Goal: Book appointment/travel/reservation

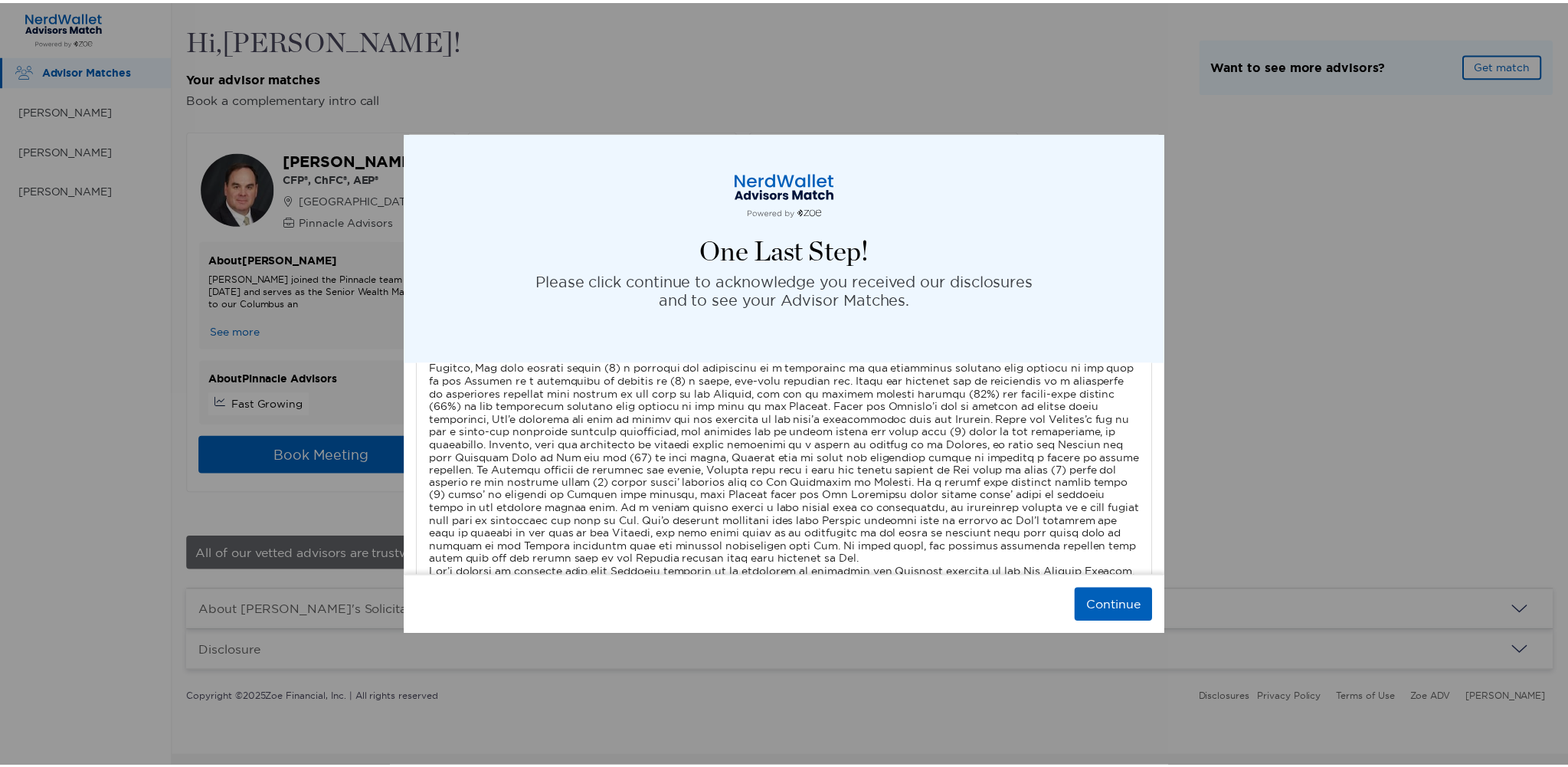
scroll to position [5123, 0]
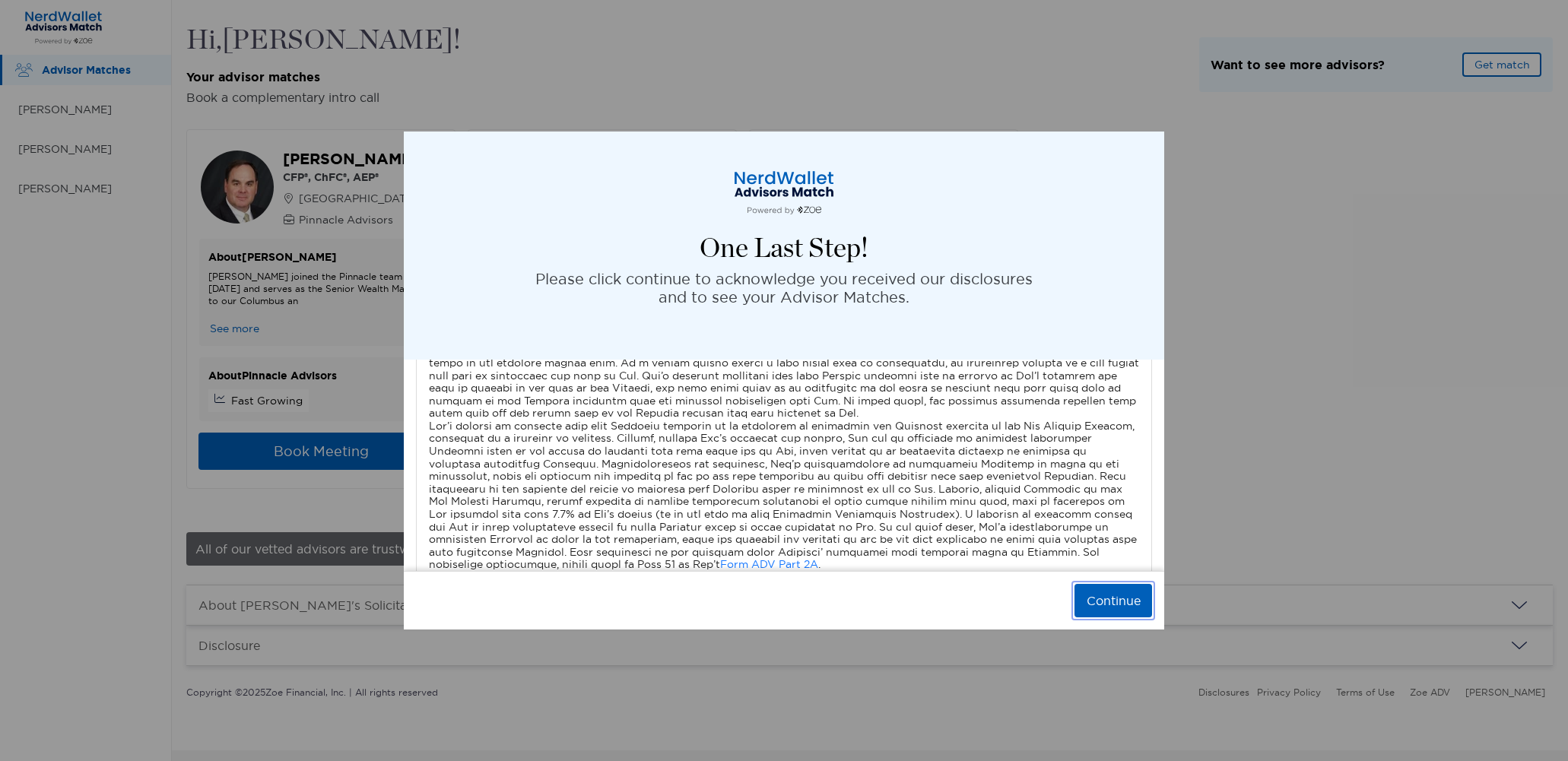
click at [1118, 611] on button "Continue" at bounding box center [1113, 600] width 78 height 33
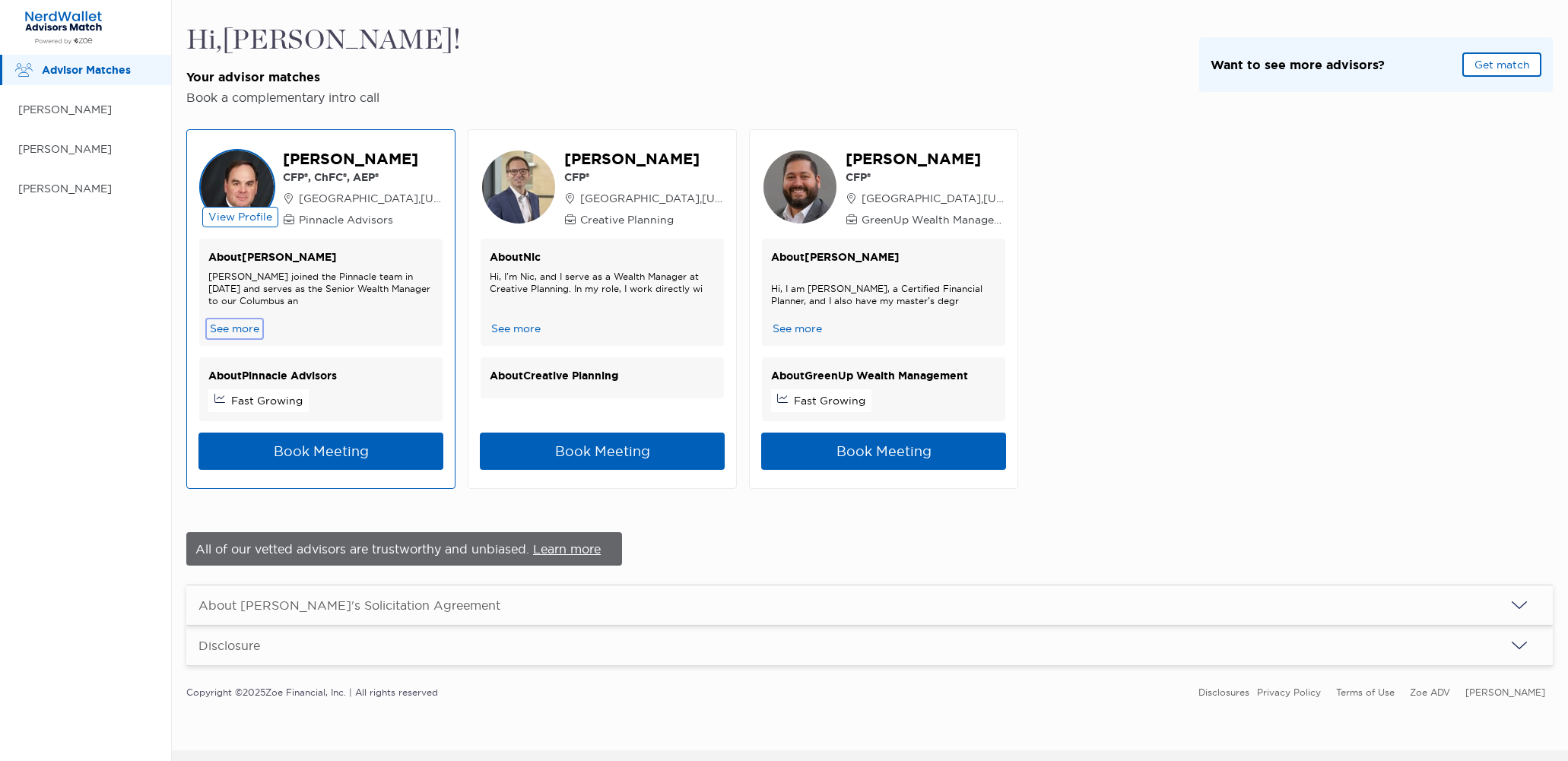
click at [244, 328] on button "See more" at bounding box center [234, 328] width 52 height 16
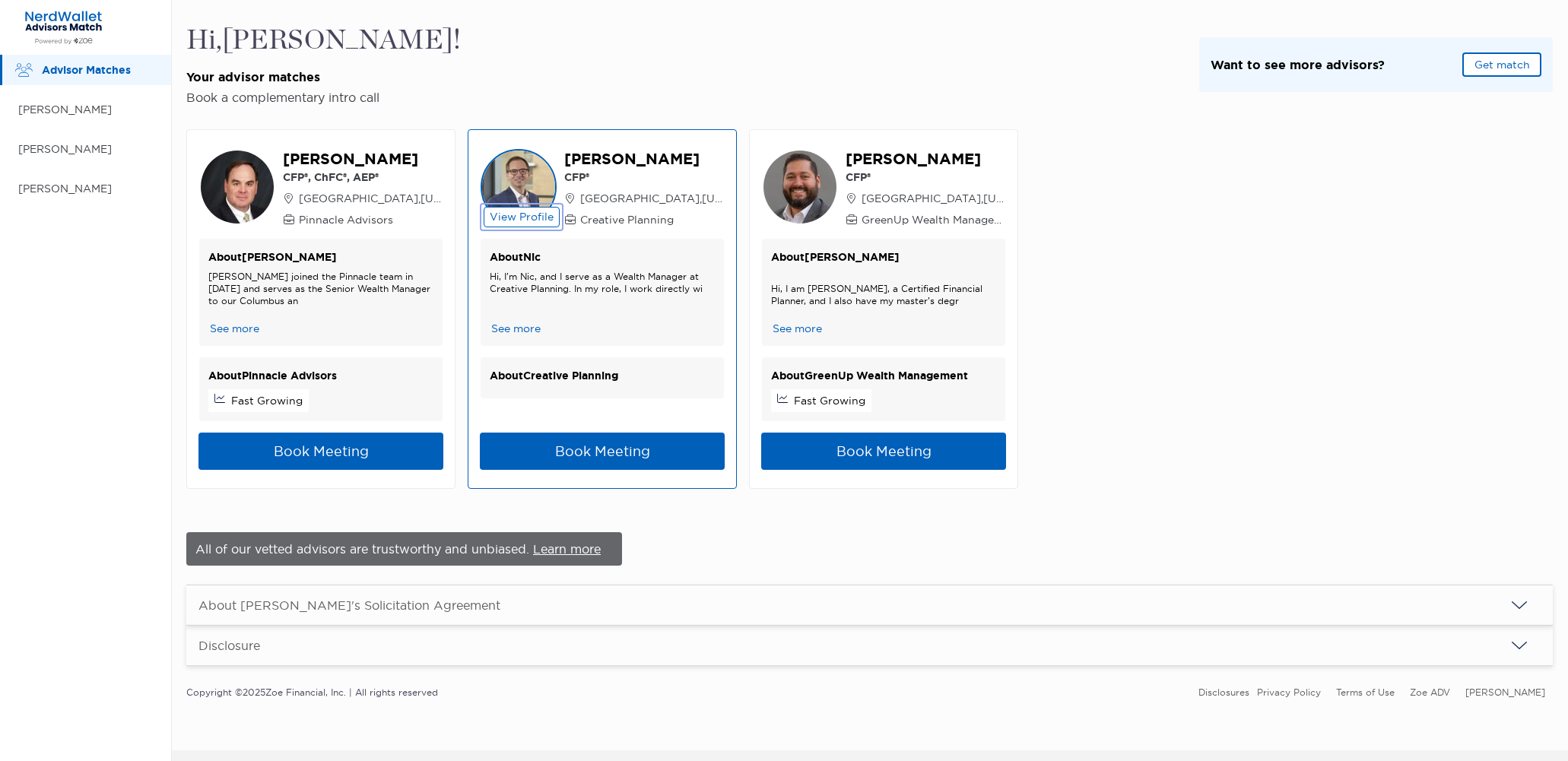
click at [521, 208] on button "View Profile" at bounding box center [521, 217] width 76 height 21
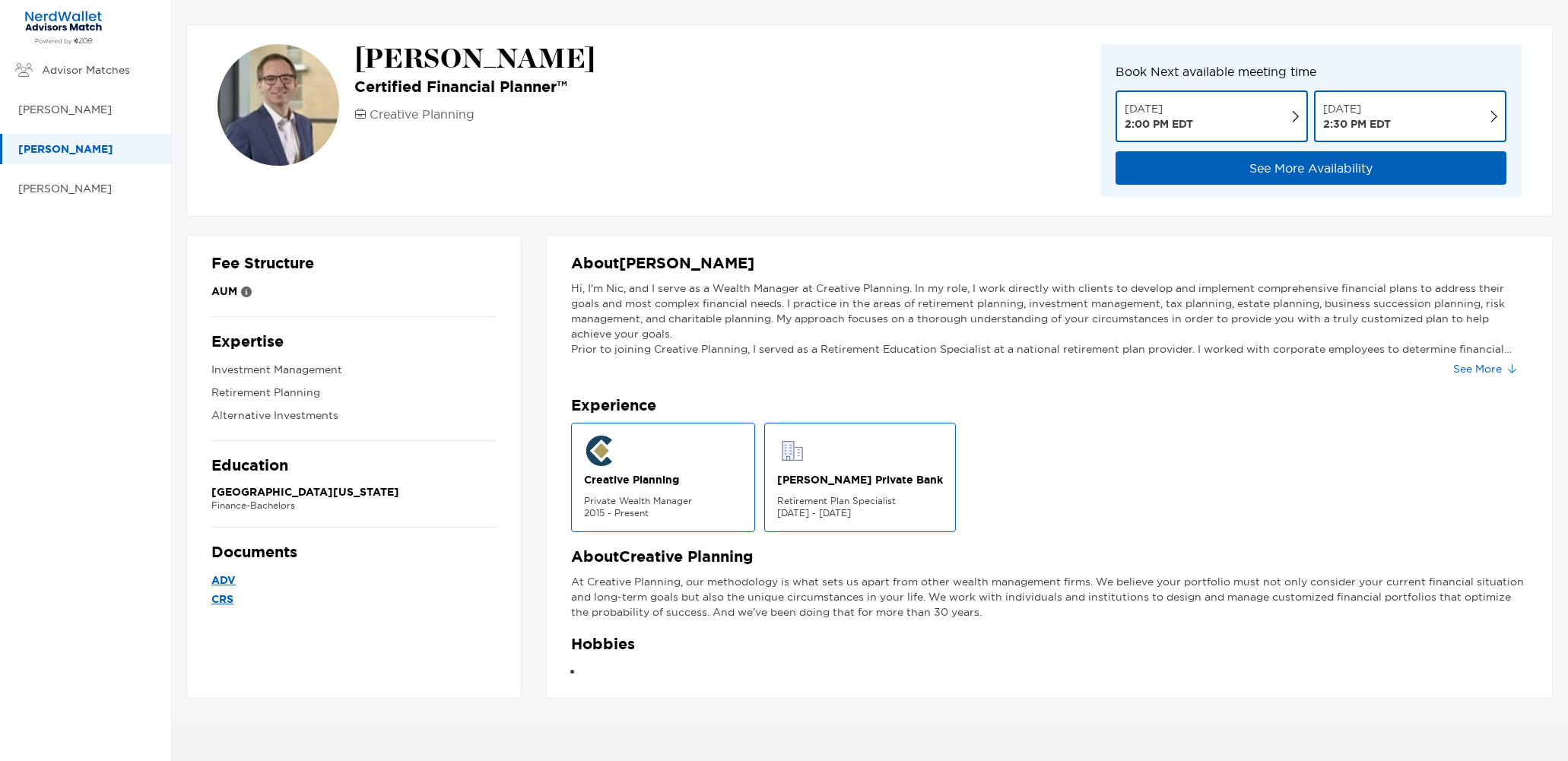
click at [584, 668] on li at bounding box center [1055, 671] width 945 height 19
click at [591, 648] on p "Hobbies" at bounding box center [1049, 644] width 956 height 19
click at [1487, 359] on button "See More" at bounding box center [1484, 369] width 86 height 25
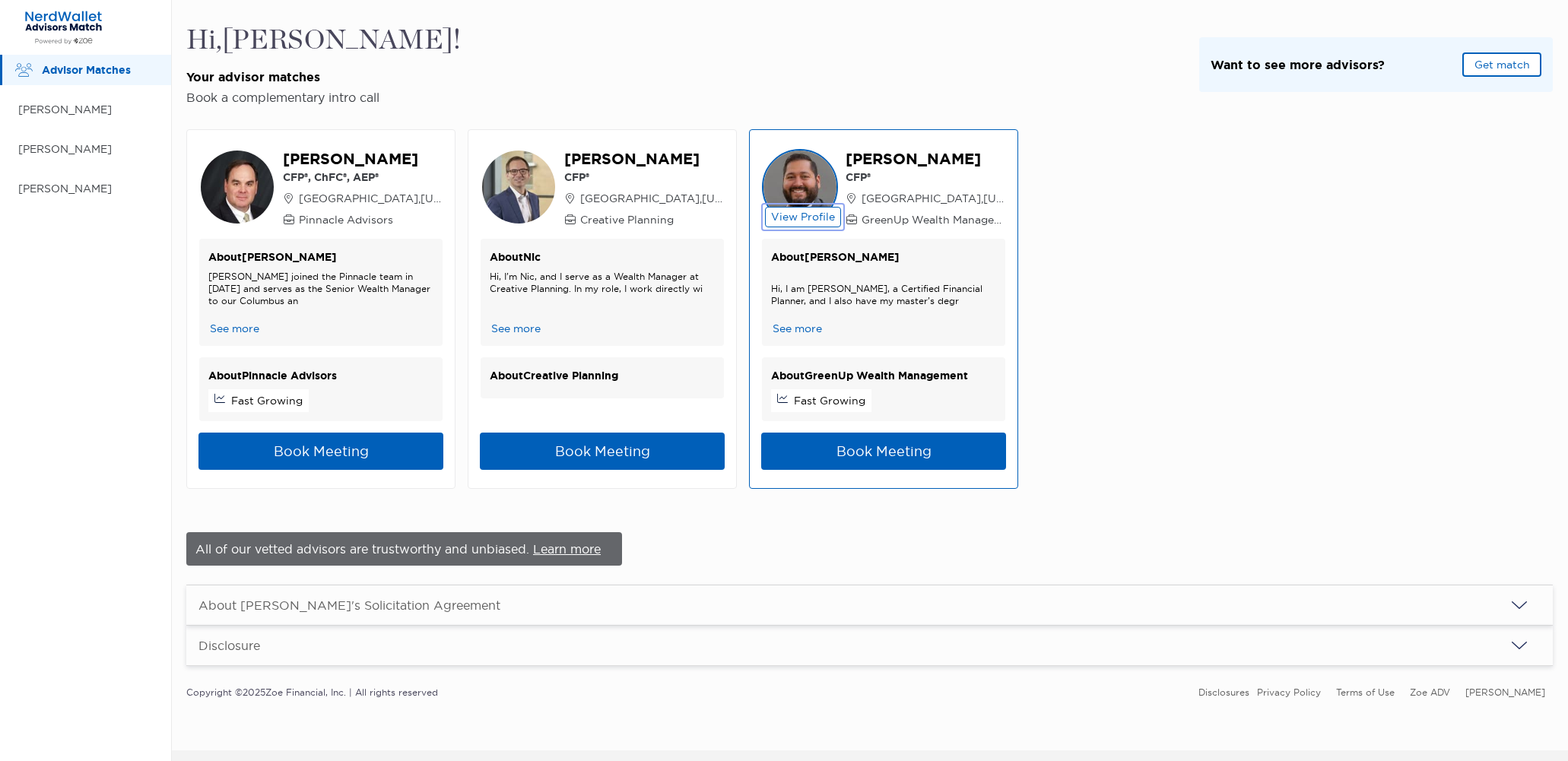
click at [796, 215] on button "View Profile" at bounding box center [803, 217] width 76 height 21
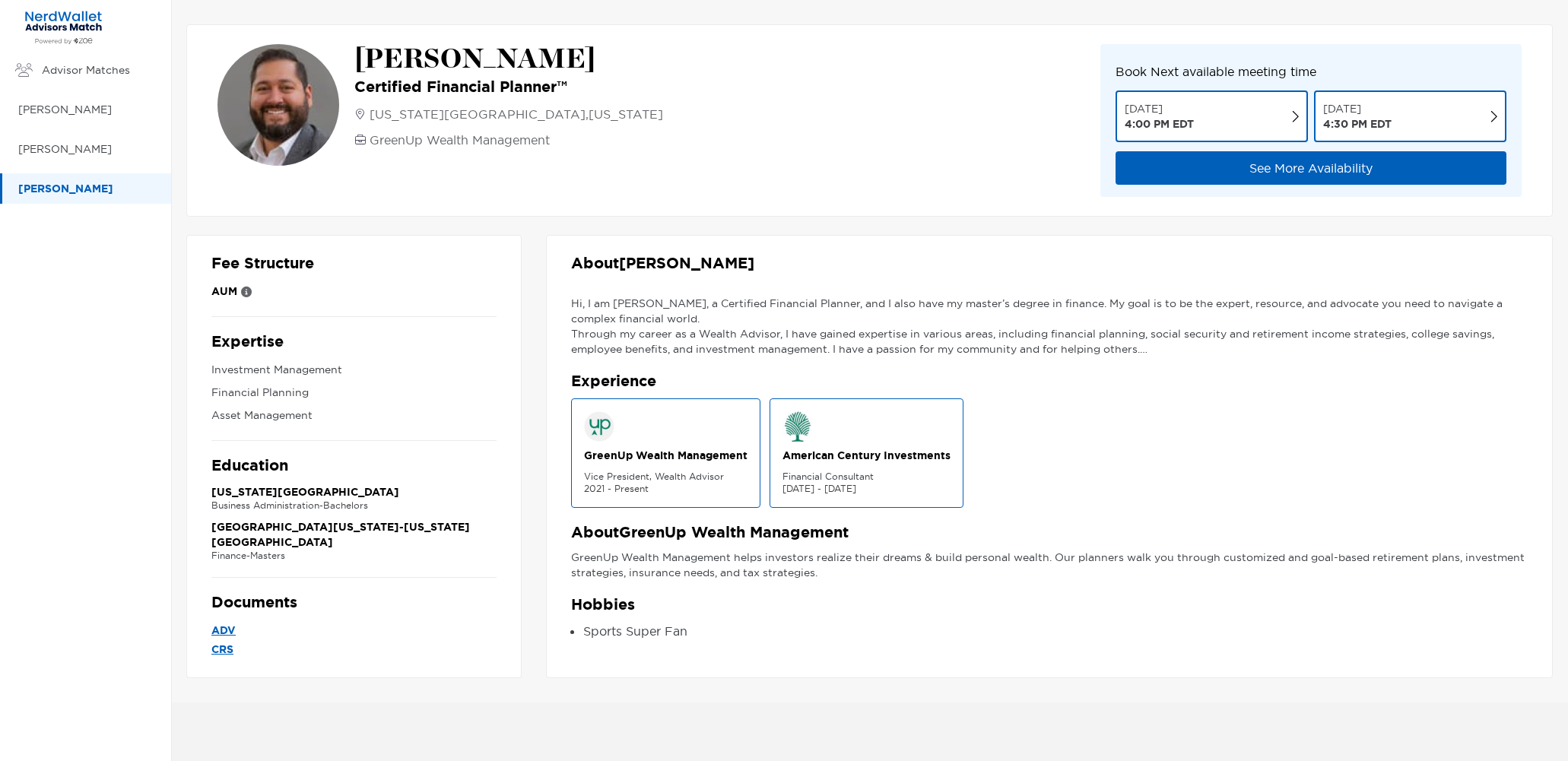
click at [643, 446] on div "GreenUp Wealth Management Vice President, Wealth Advisor 2021 - Present" at bounding box center [665, 453] width 189 height 109
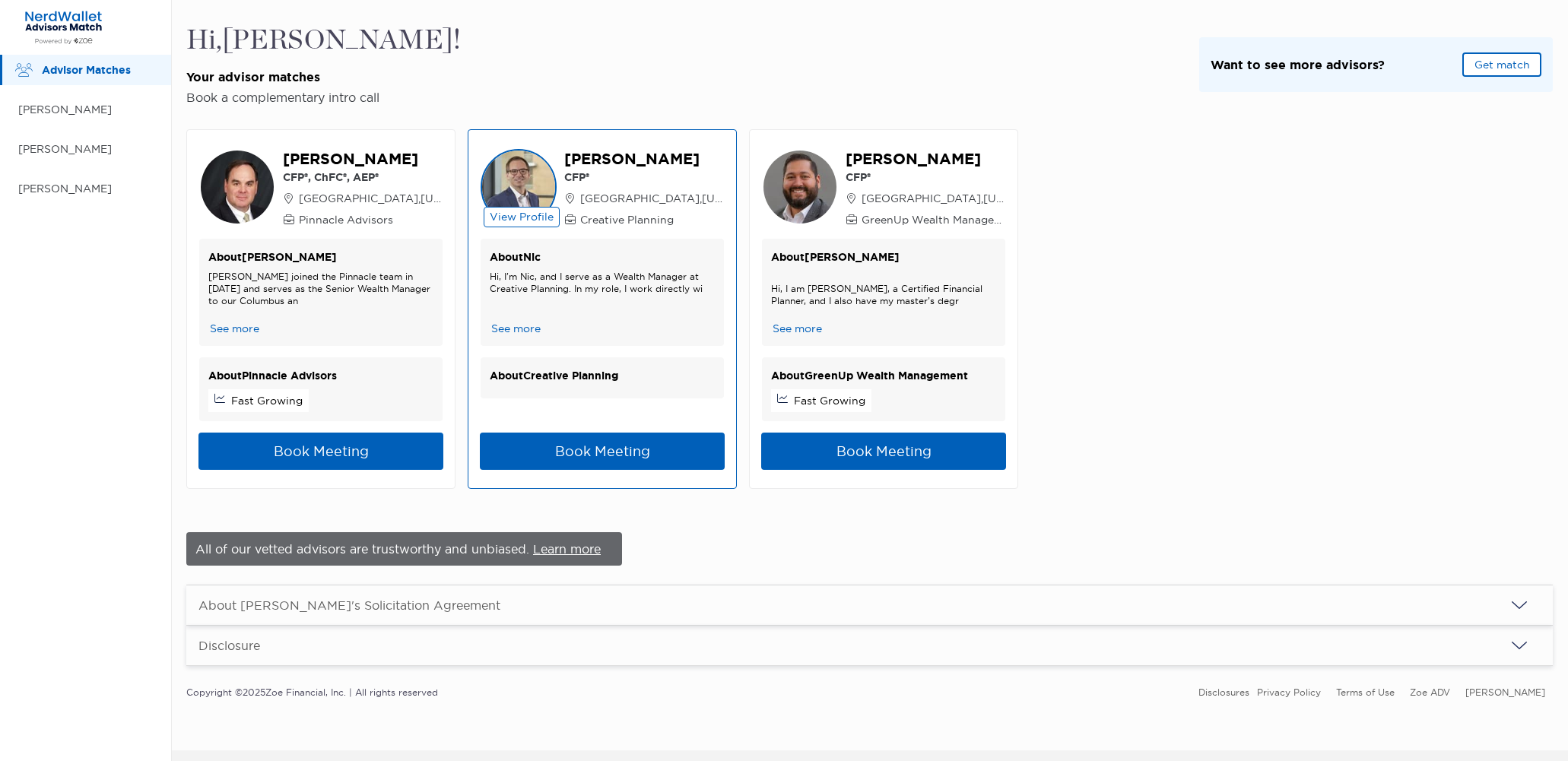
click at [507, 185] on img at bounding box center [518, 187] width 76 height 76
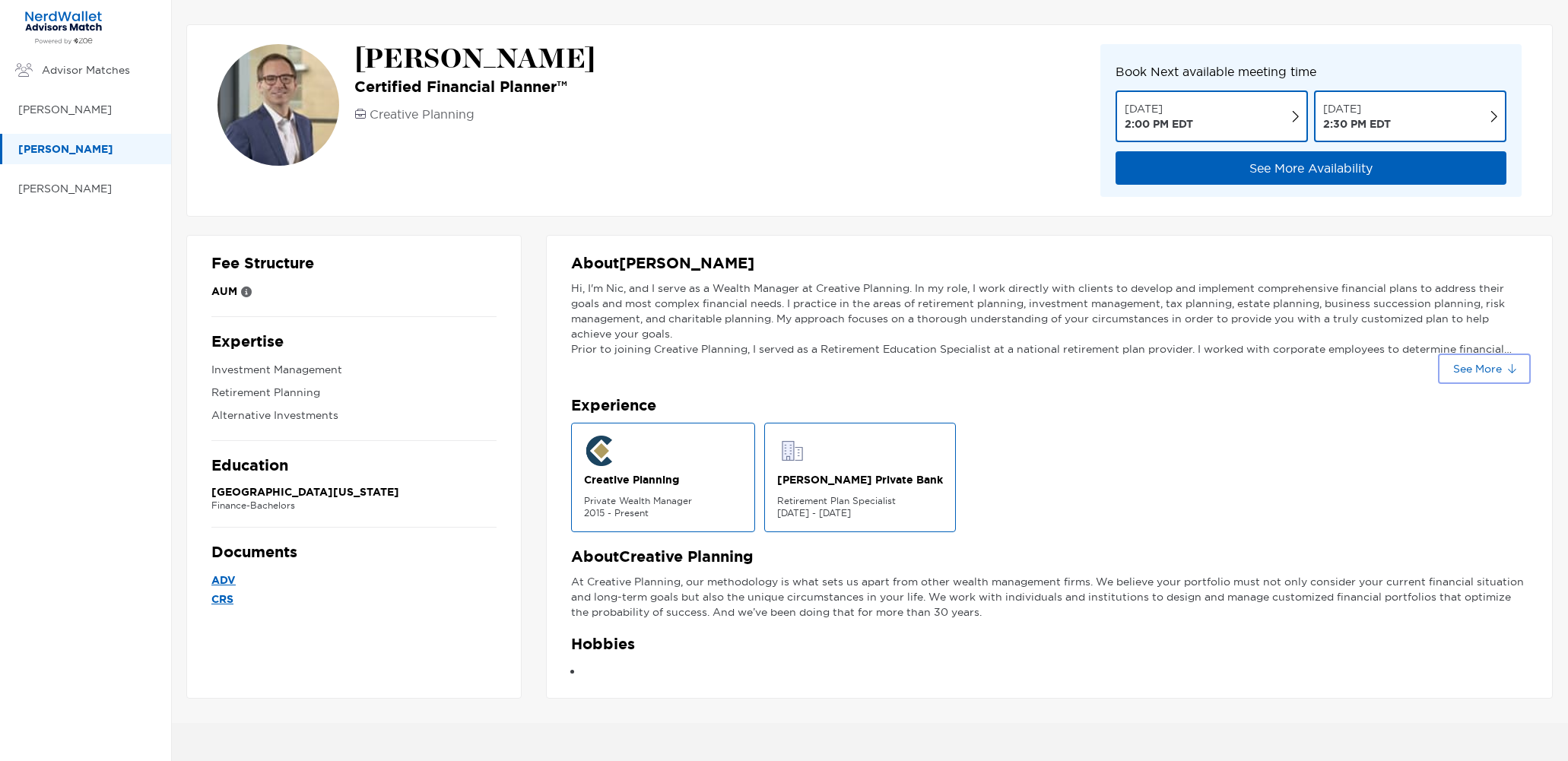
click at [1509, 366] on button "See More" at bounding box center [1484, 369] width 86 height 25
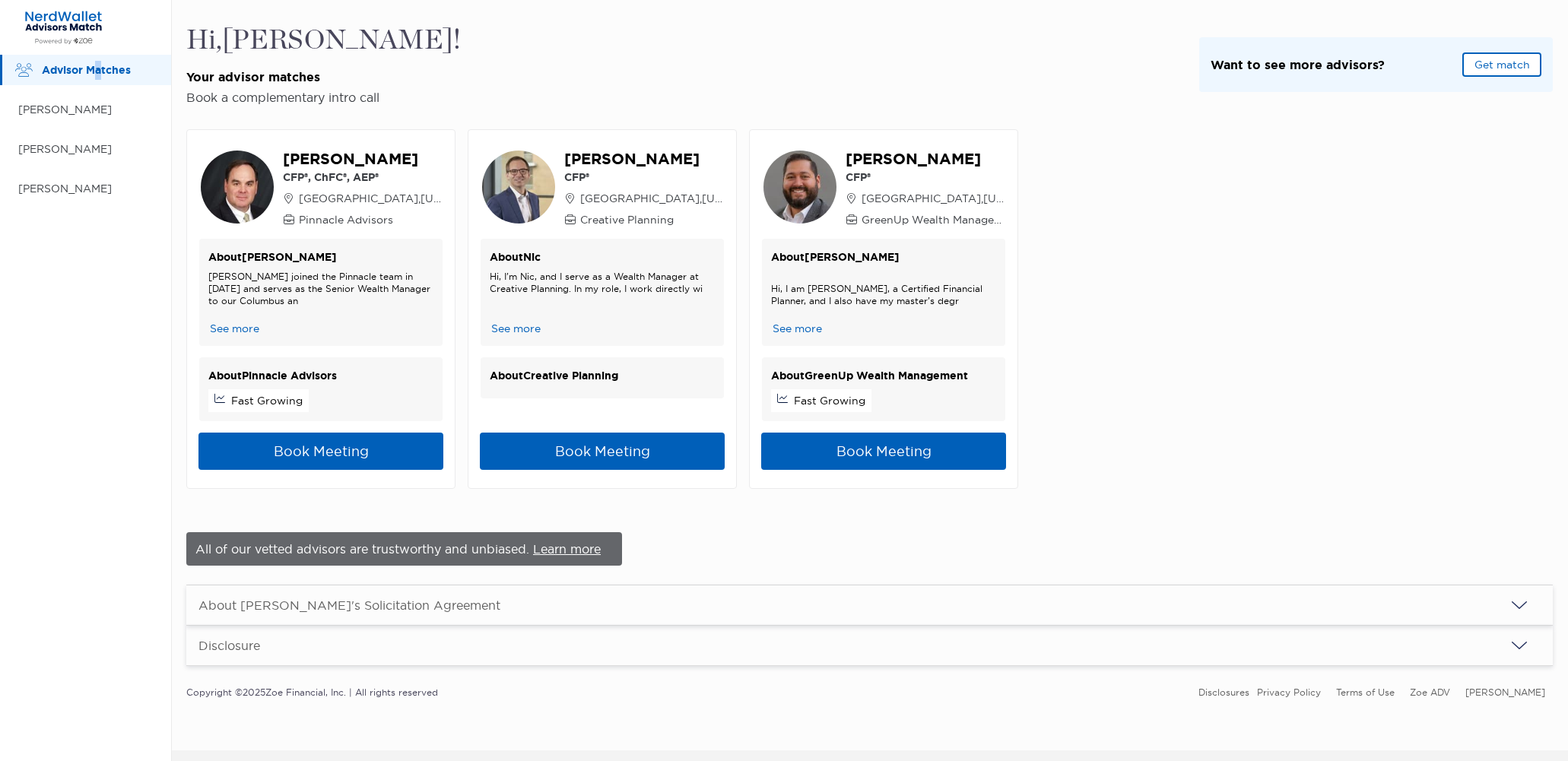
click at [99, 69] on p "Advisor Matches" at bounding box center [99, 70] width 114 height 19
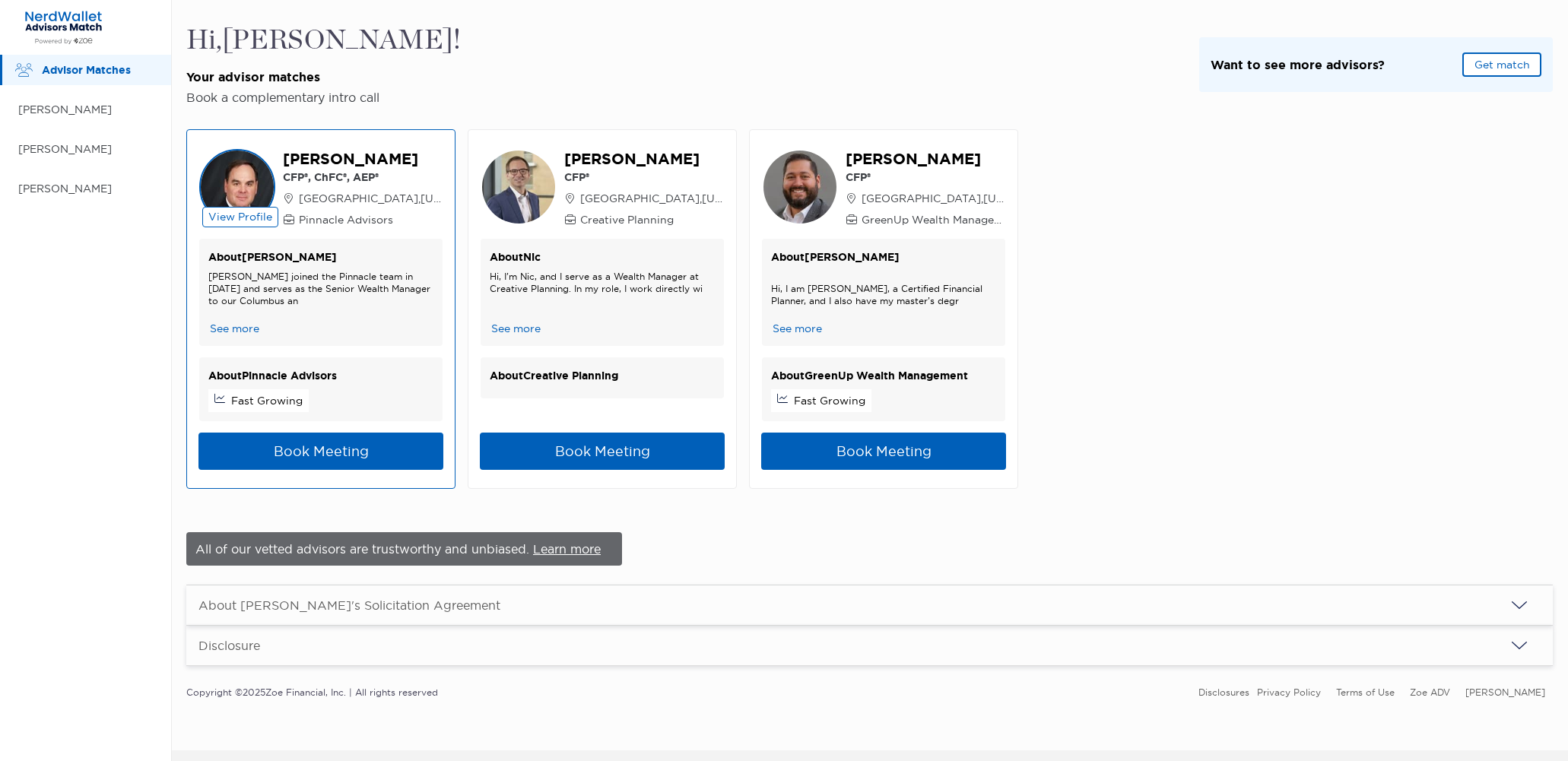
click at [305, 291] on p "[PERSON_NAME] joined the Pinnacle team in [DATE] and serves as the Senior Wealt…" at bounding box center [321, 288] width 225 height 36
click at [231, 326] on button "See more" at bounding box center [234, 328] width 52 height 16
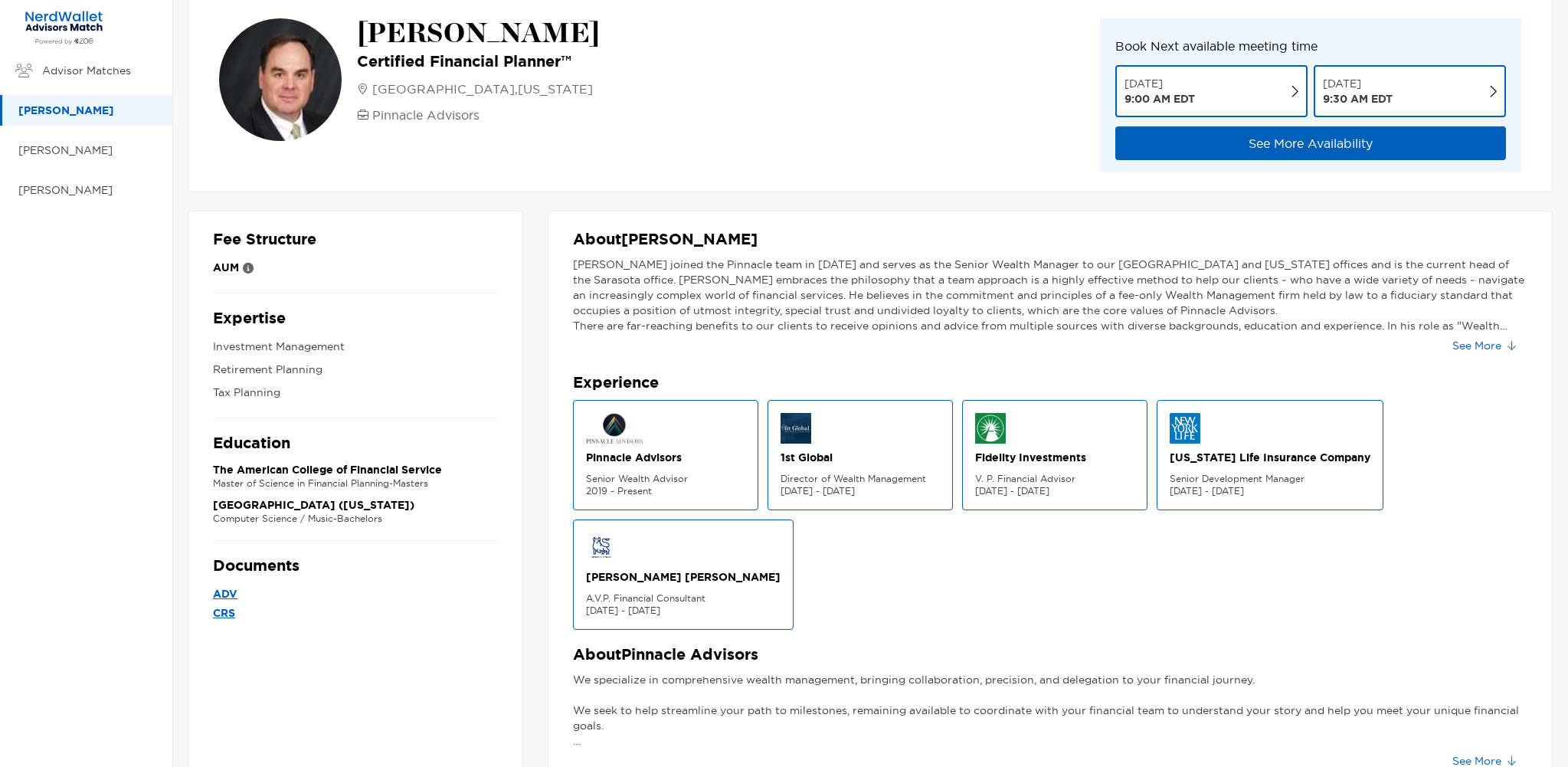
scroll to position [20, 0]
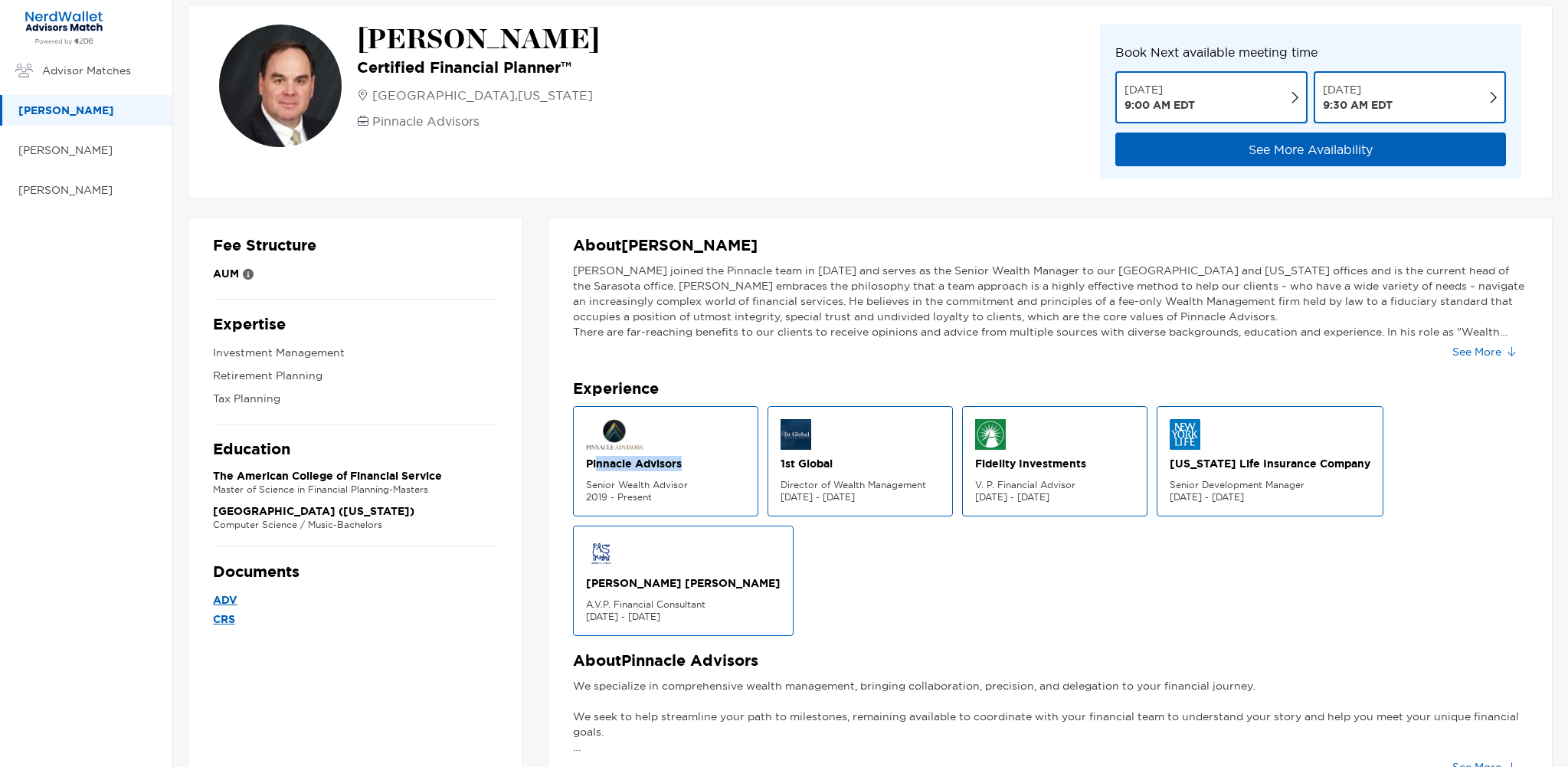
drag, startPoint x: 692, startPoint y: 461, endPoint x: 598, endPoint y: 463, distance: 94.0
click at [598, 463] on p "Pinnacle Advisors" at bounding box center [665, 464] width 159 height 16
click at [1280, 155] on button "See More Availability" at bounding box center [1310, 149] width 391 height 33
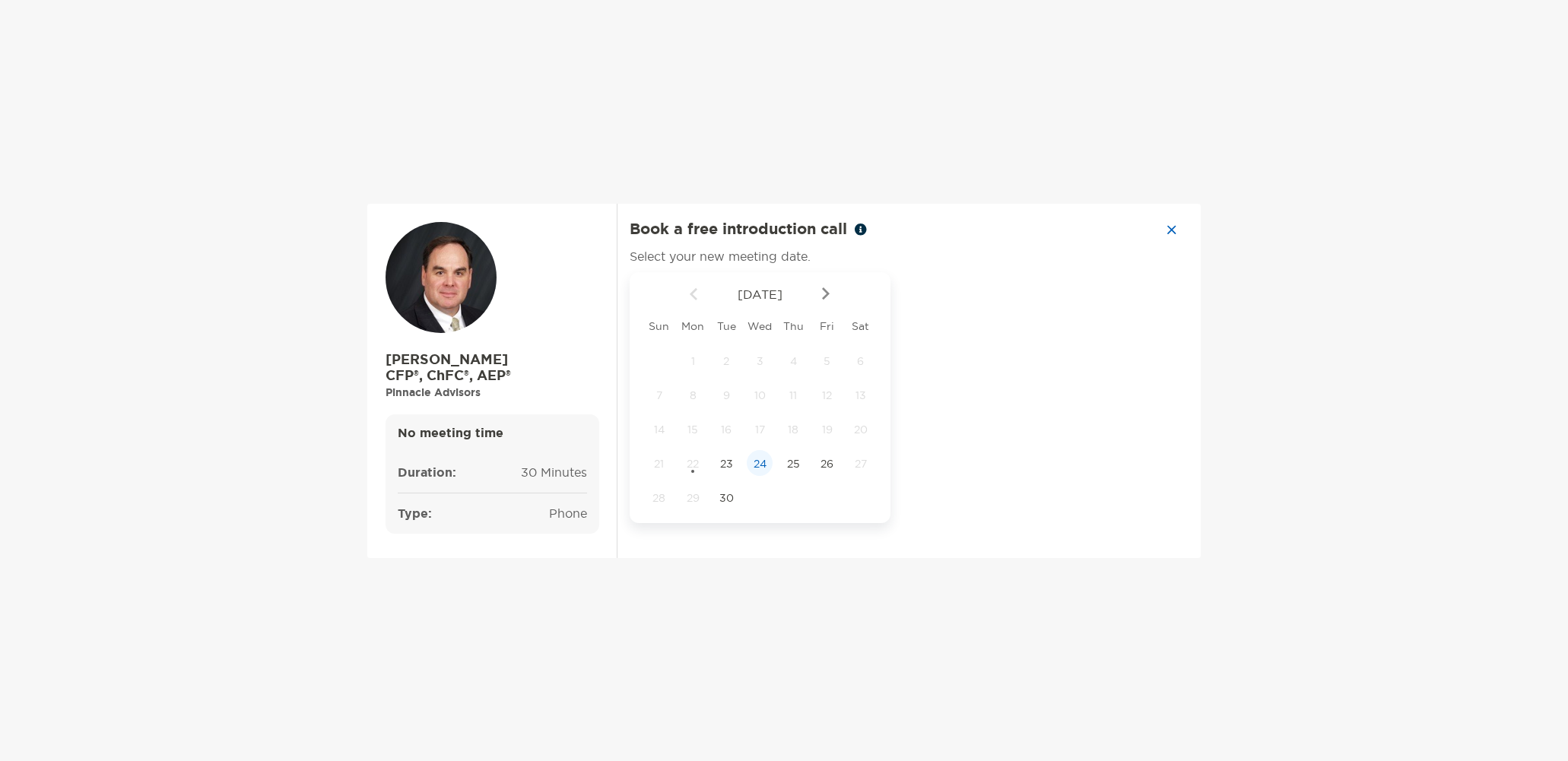
click at [761, 464] on span "24" at bounding box center [760, 464] width 26 height 14
click at [958, 482] on div "4:00 pm" at bounding box center [967, 480] width 102 height 35
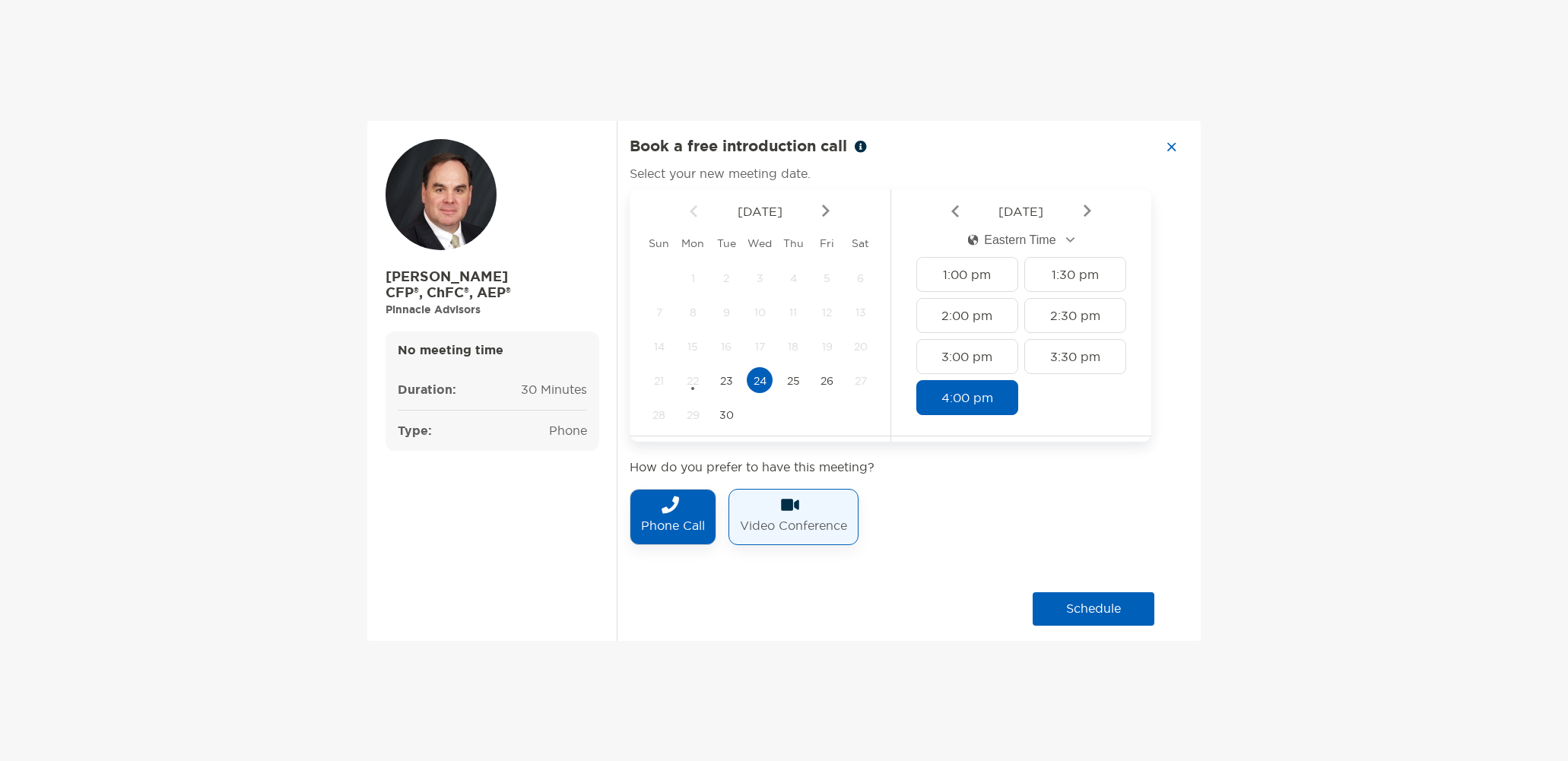
click at [804, 519] on p "Video Conference" at bounding box center [793, 526] width 107 height 25
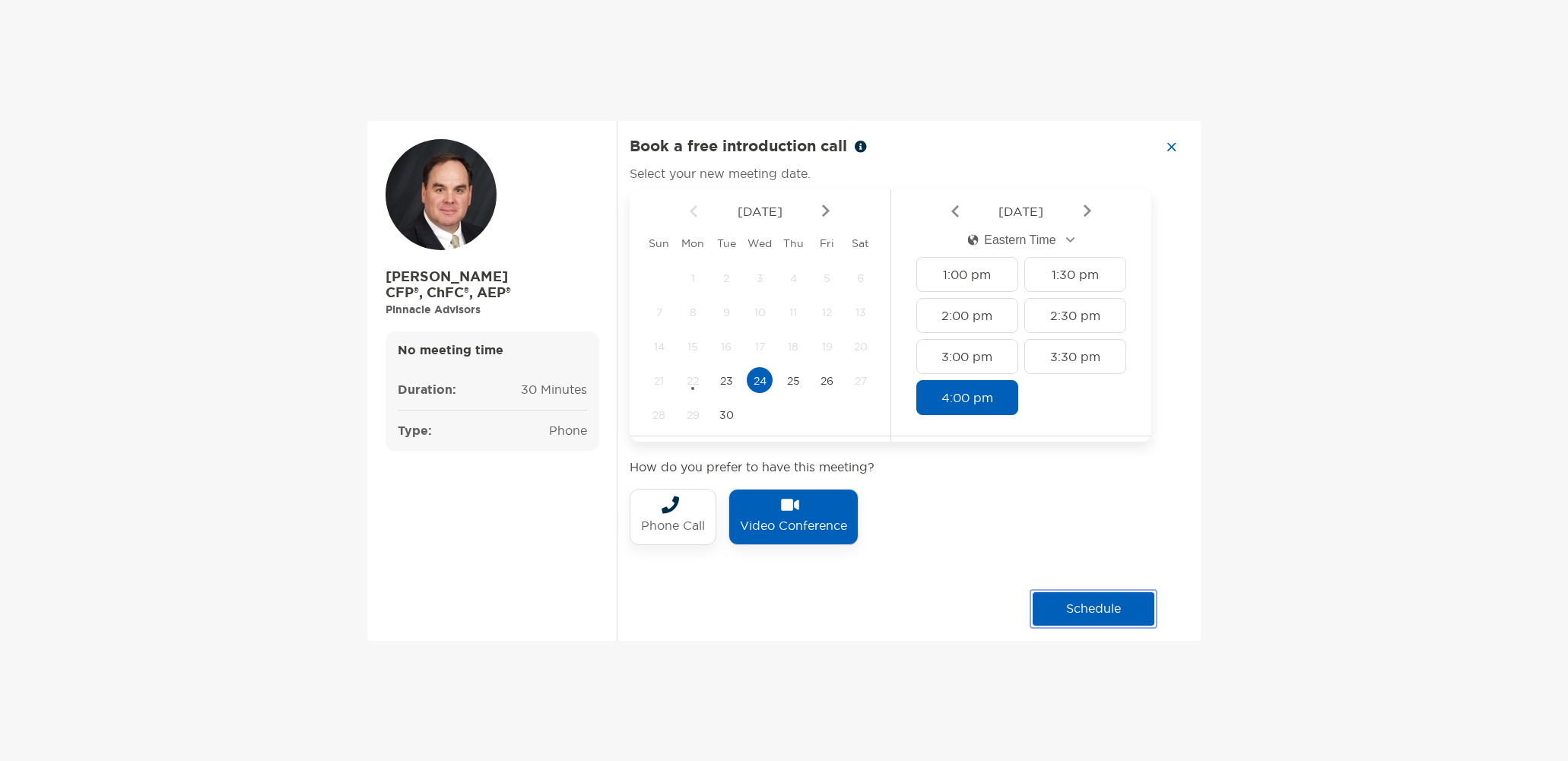
click at [1083, 612] on button "schedule" at bounding box center [1094, 608] width 122 height 33
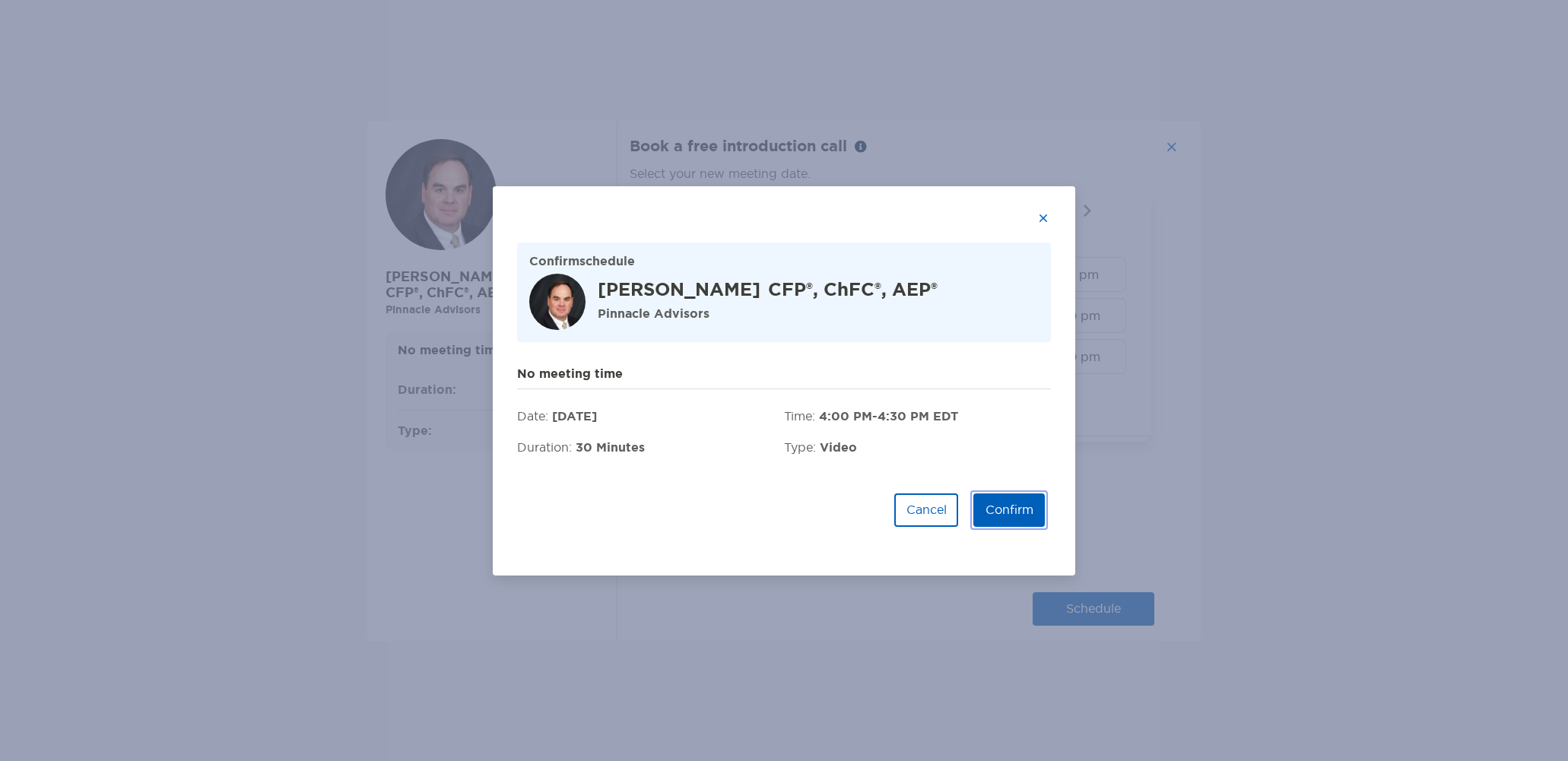
click at [1012, 497] on button "Confirm" at bounding box center [1009, 510] width 72 height 33
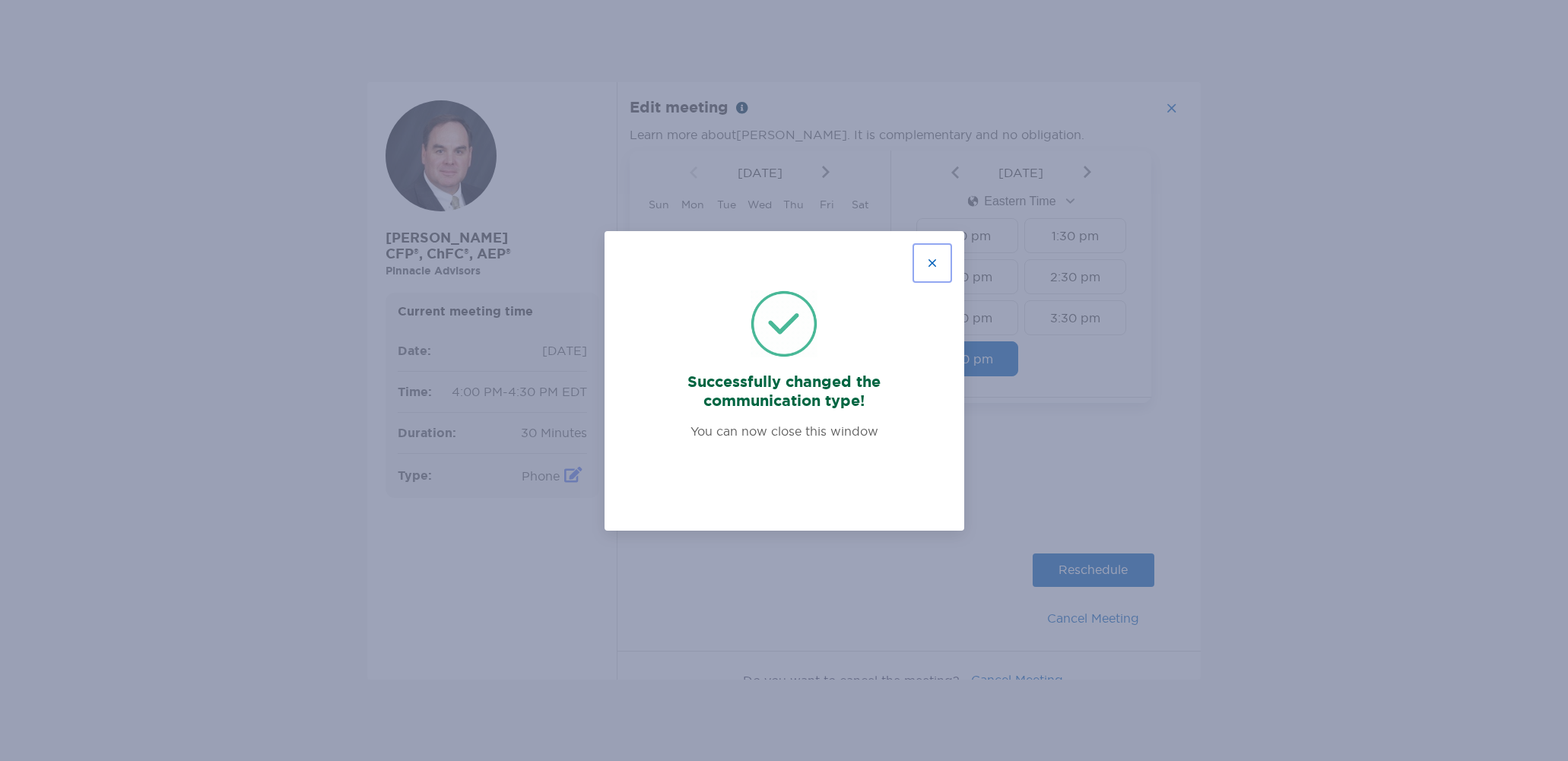
click at [932, 264] on button "button" at bounding box center [932, 262] width 33 height 33
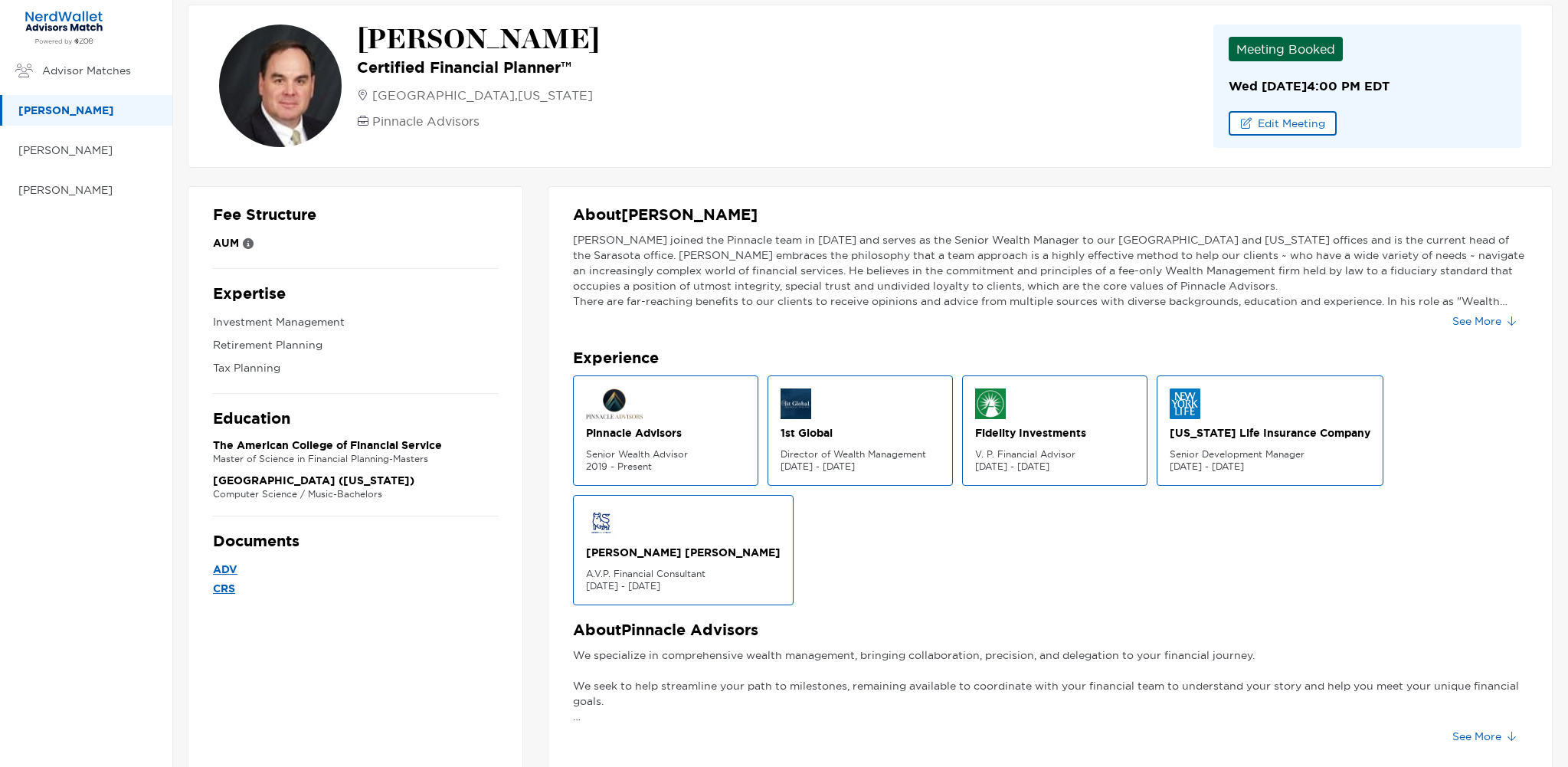
drag, startPoint x: 110, startPoint y: 0, endPoint x: 955, endPoint y: 96, distance: 850.4
click at [955, 96] on div "Billy Cunningham Certified Financial Planner™ Sarasota , Florida Pinnacle Advis…" at bounding box center [870, 86] width 1365 height 163
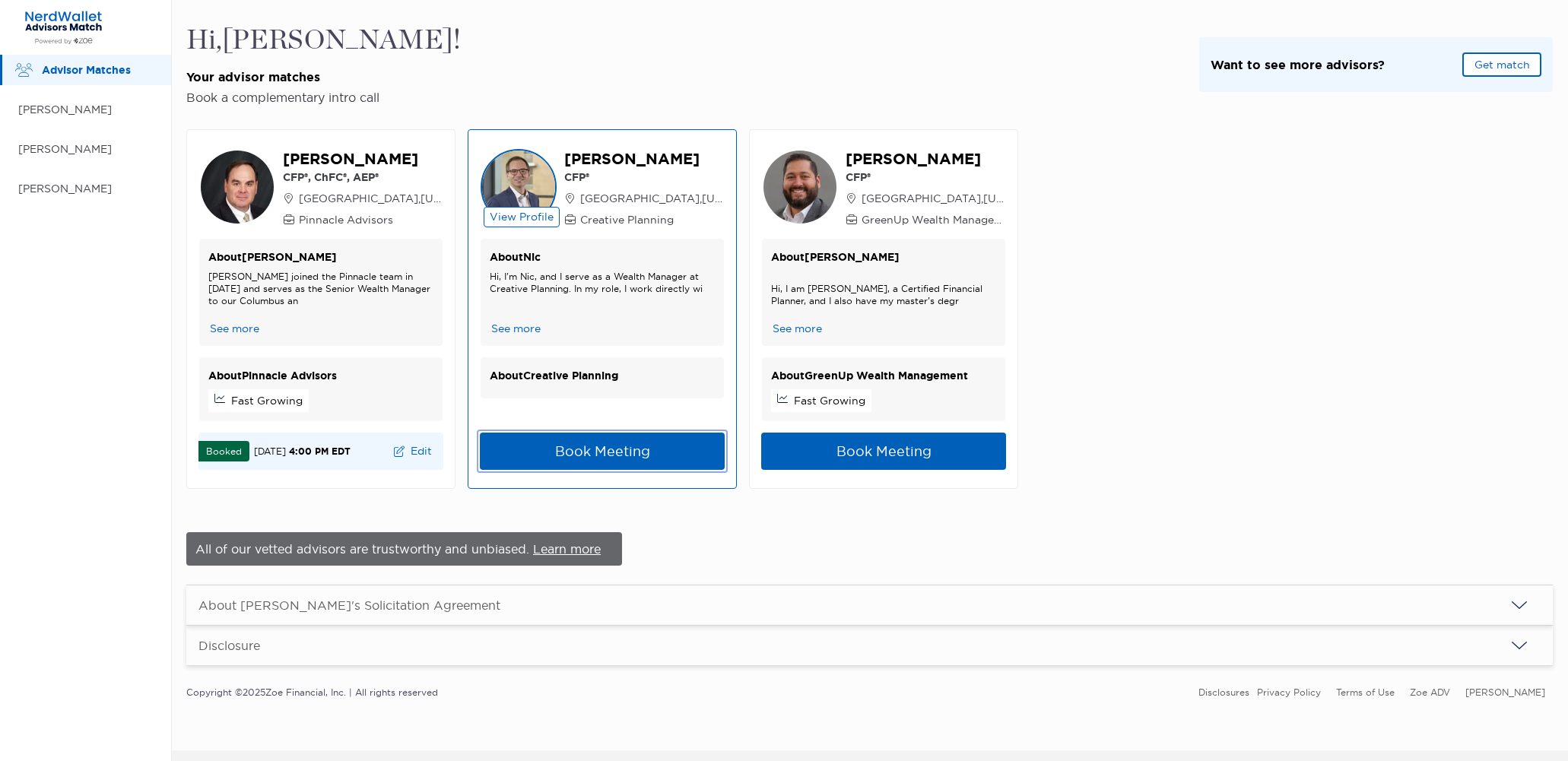
click at [590, 456] on button "Book Meeting" at bounding box center [602, 451] width 244 height 37
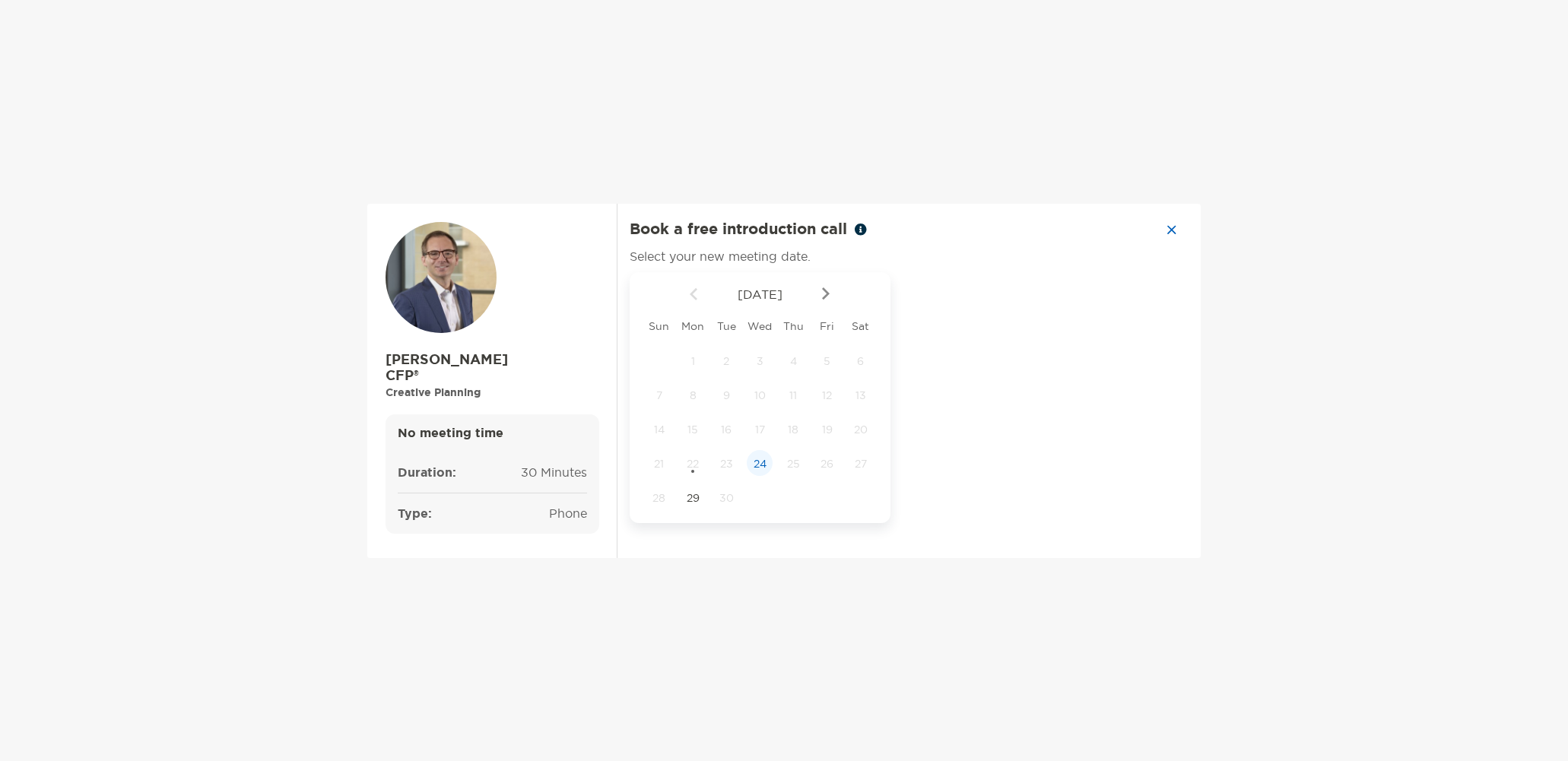
click at [754, 469] on span "24" at bounding box center [760, 464] width 26 height 14
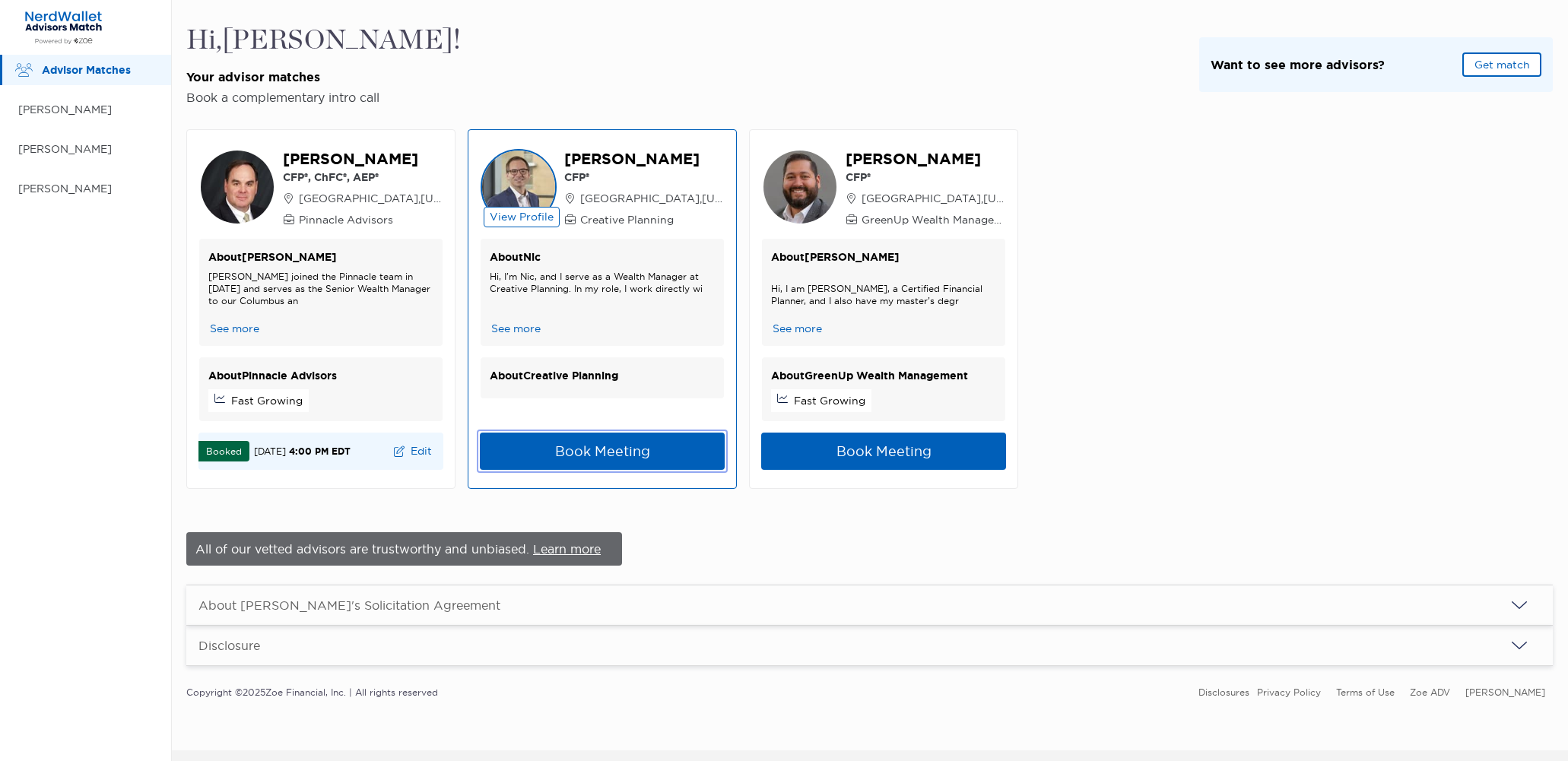
click at [599, 450] on button "Book Meeting" at bounding box center [602, 451] width 244 height 37
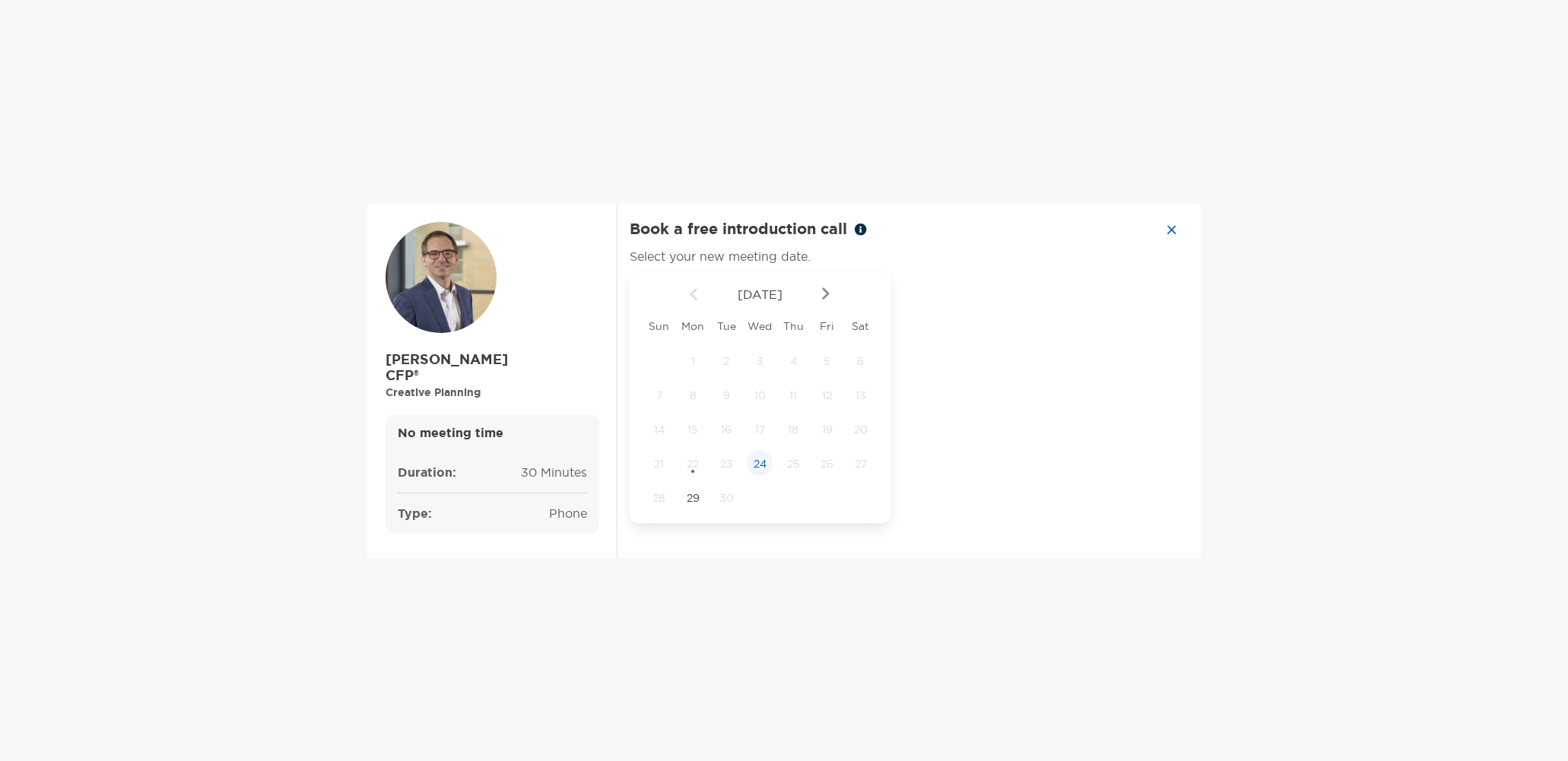
click at [762, 466] on span "24" at bounding box center [760, 464] width 26 height 14
click at [1088, 360] on div "2:30 pm" at bounding box center [1075, 357] width 102 height 35
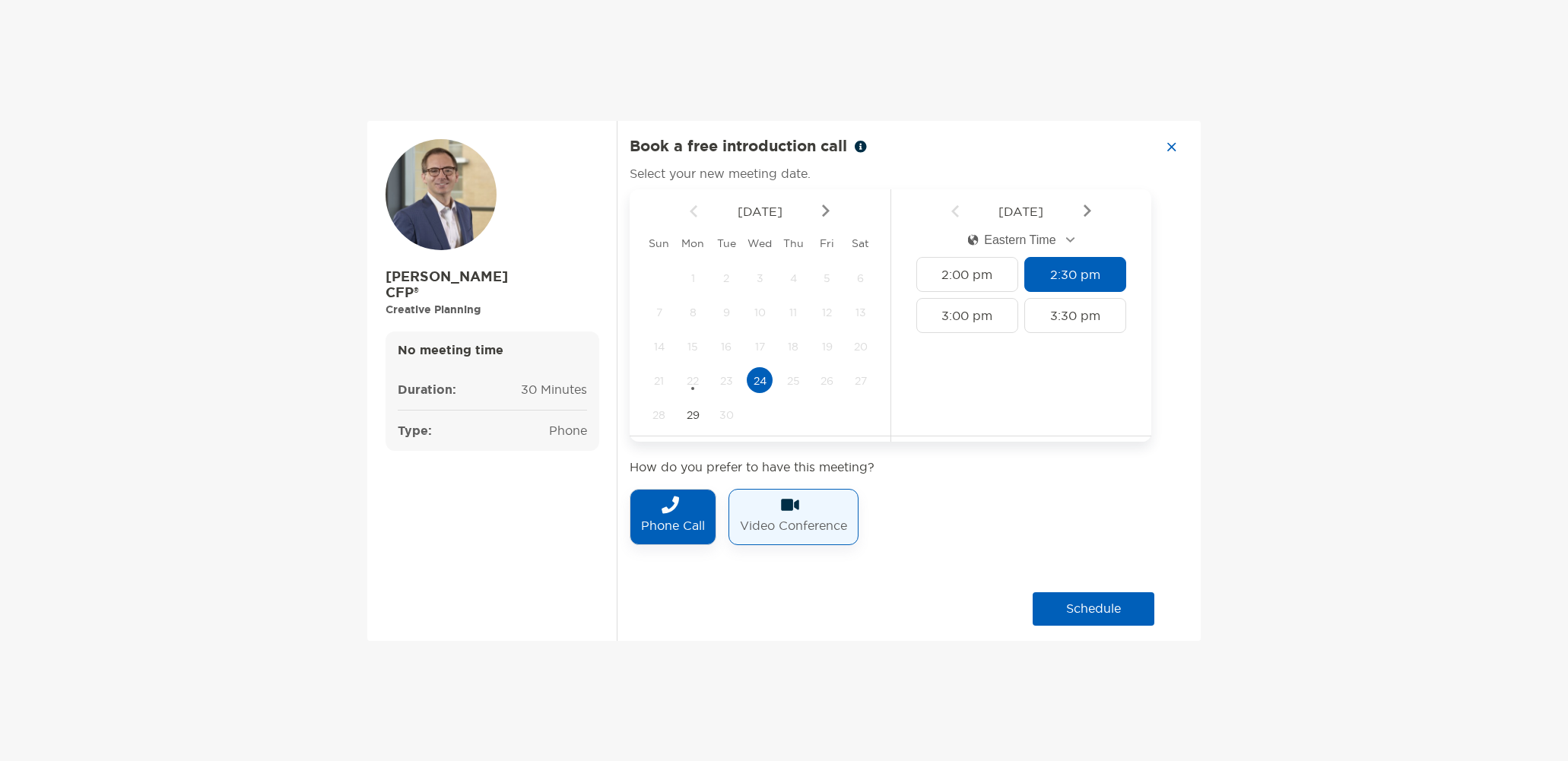
click at [786, 524] on p "Video Conference" at bounding box center [793, 526] width 107 height 25
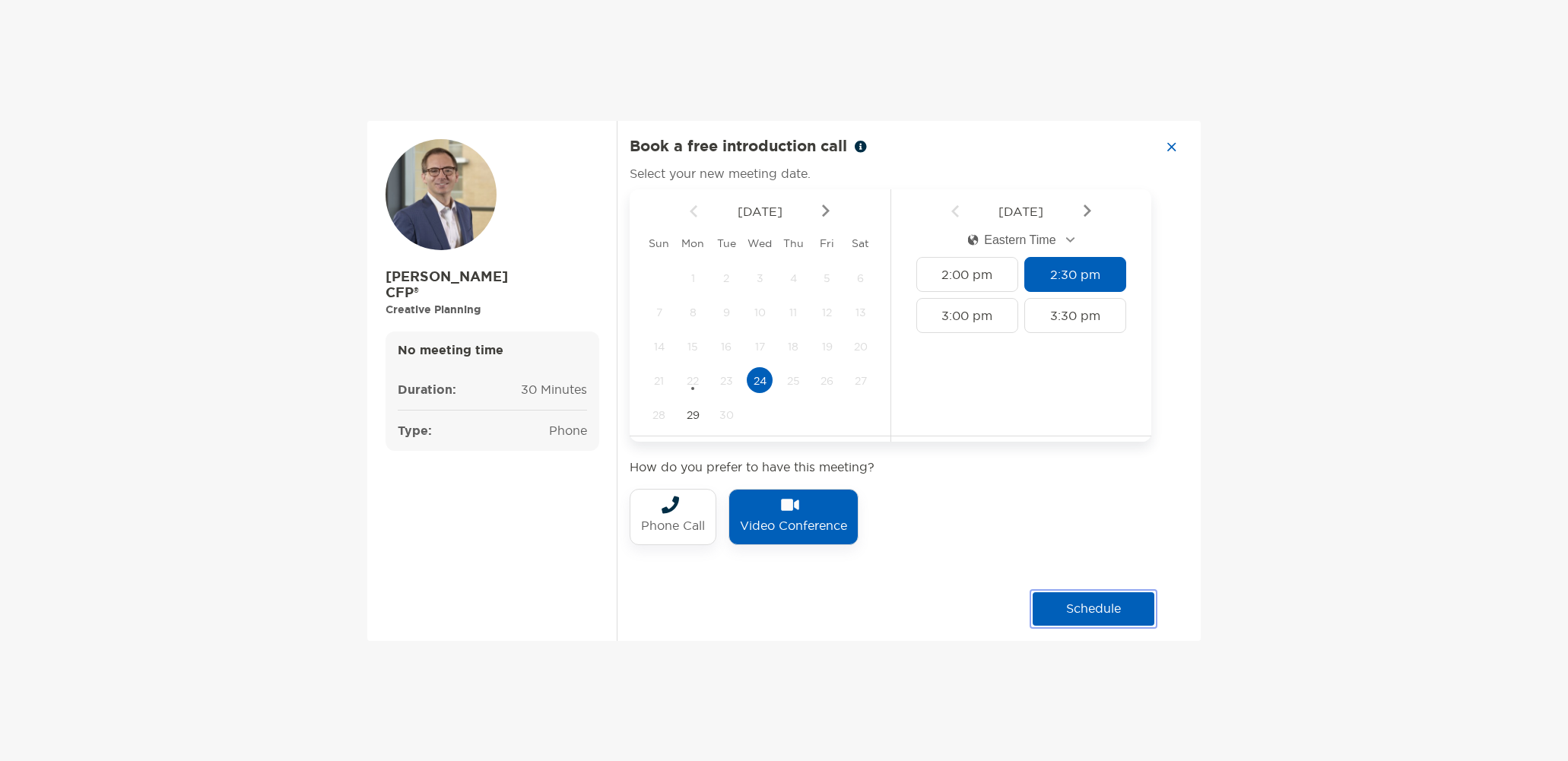
click at [1101, 623] on button "schedule" at bounding box center [1094, 608] width 122 height 33
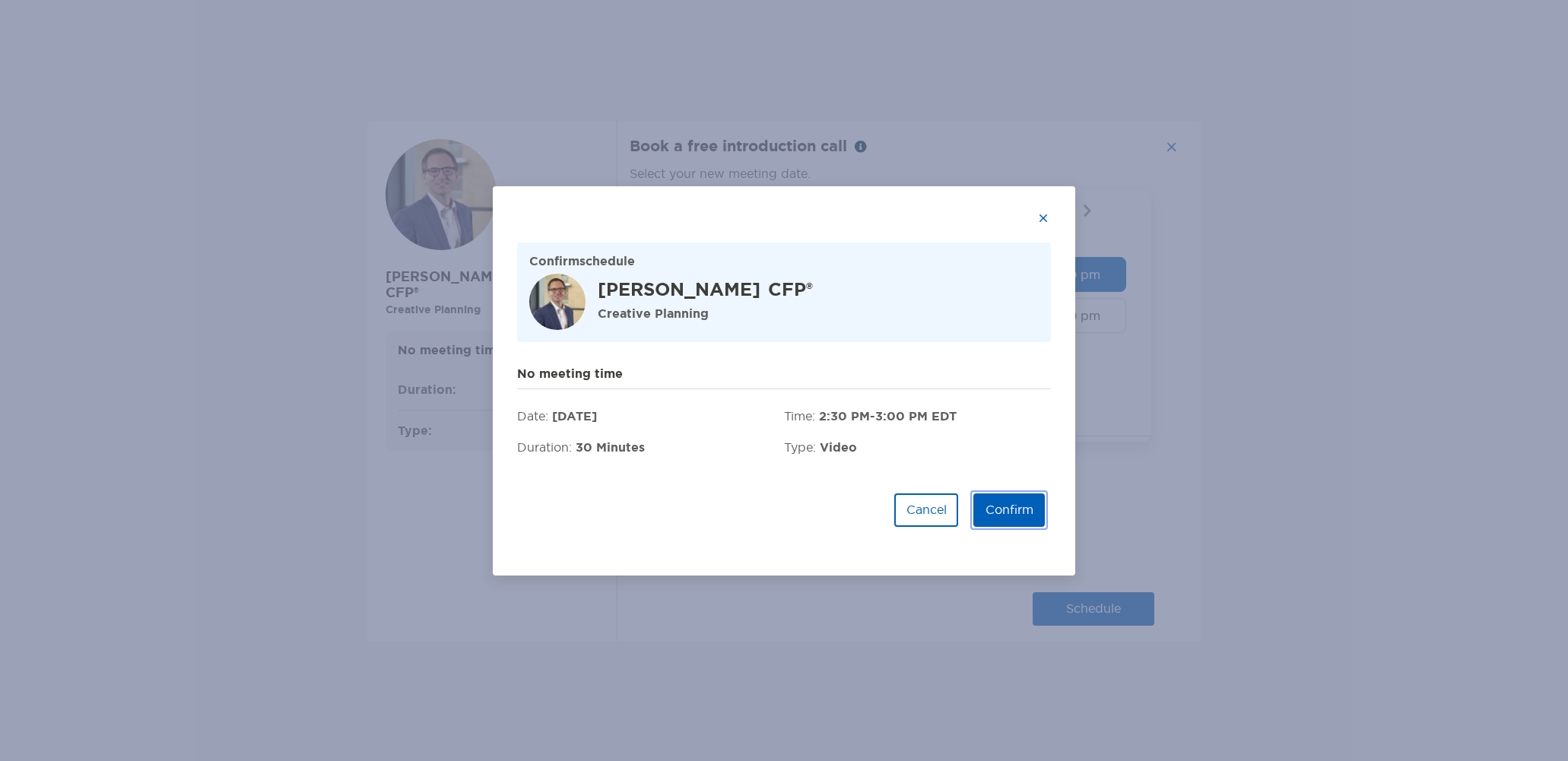
click at [1013, 514] on button "Confirm" at bounding box center [1009, 510] width 72 height 33
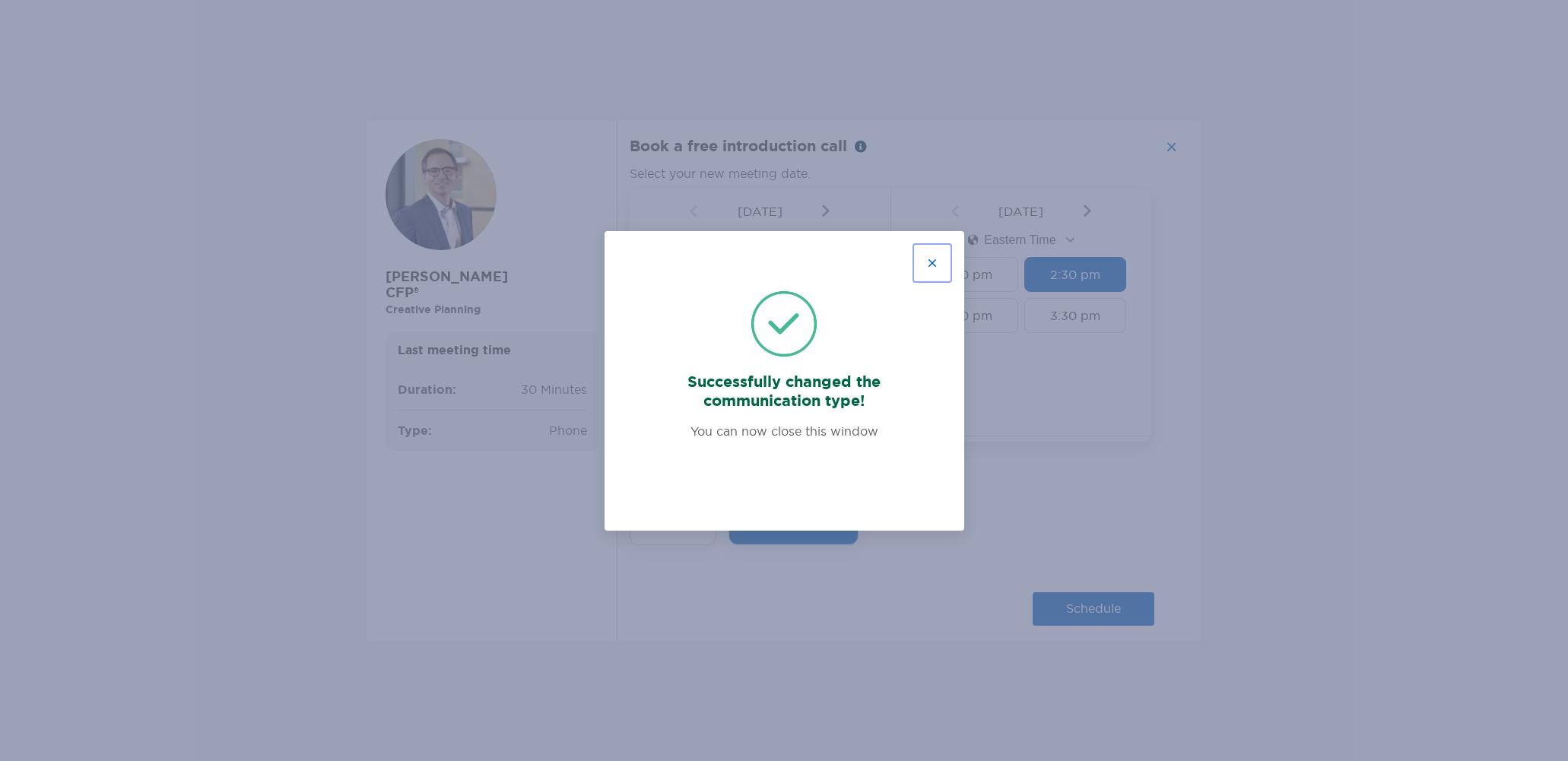
click at [928, 259] on button "button" at bounding box center [932, 262] width 33 height 33
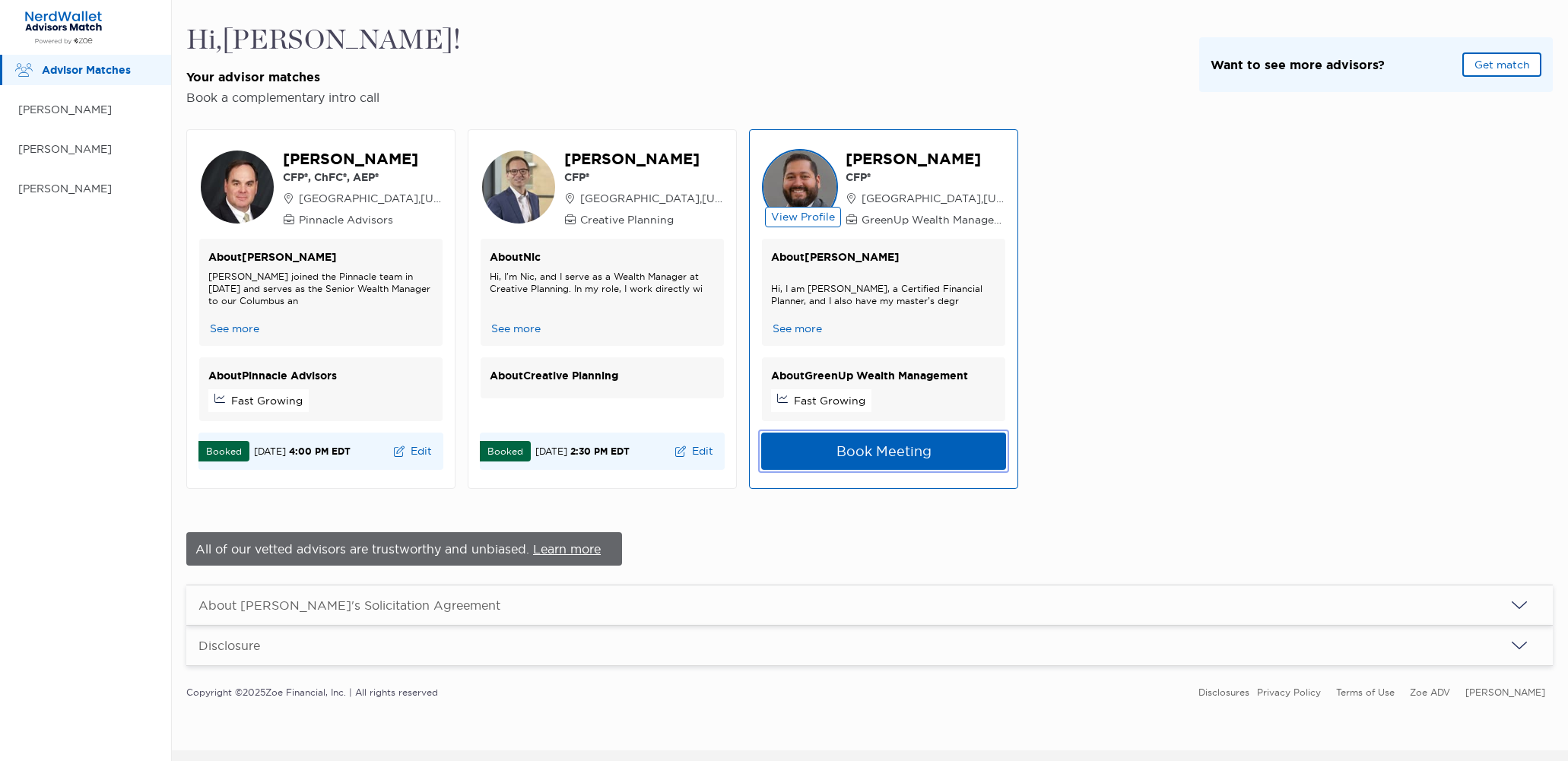
click at [878, 443] on button "Book Meeting" at bounding box center [883, 451] width 244 height 37
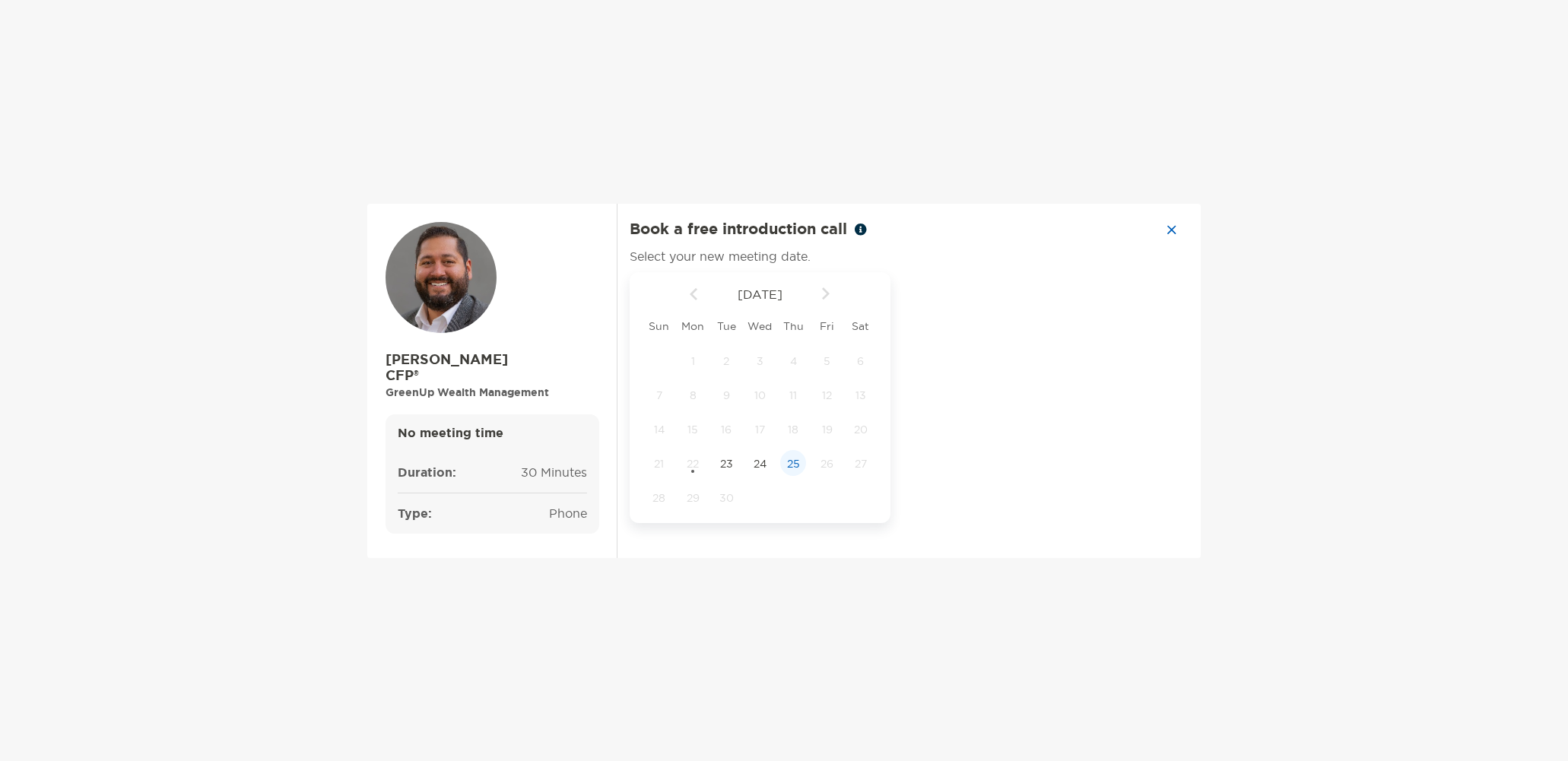
click at [793, 466] on span "25" at bounding box center [794, 464] width 26 height 14
click at [1047, 439] on div "4:00 pm" at bounding box center [1075, 439] width 102 height 35
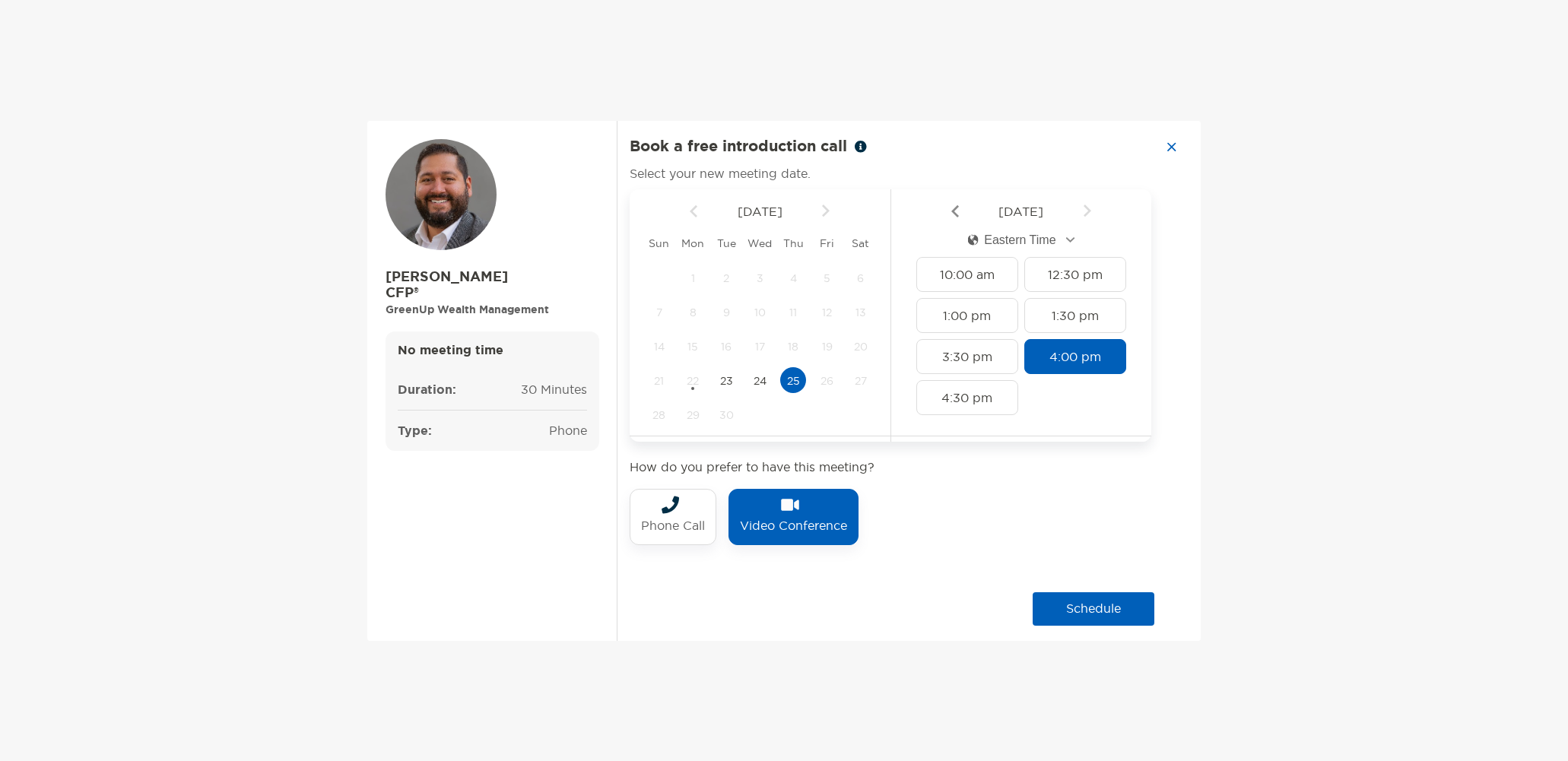
click at [807, 506] on div "Video Conference" at bounding box center [794, 517] width 130 height 56
click at [1079, 608] on button "schedule" at bounding box center [1094, 608] width 122 height 33
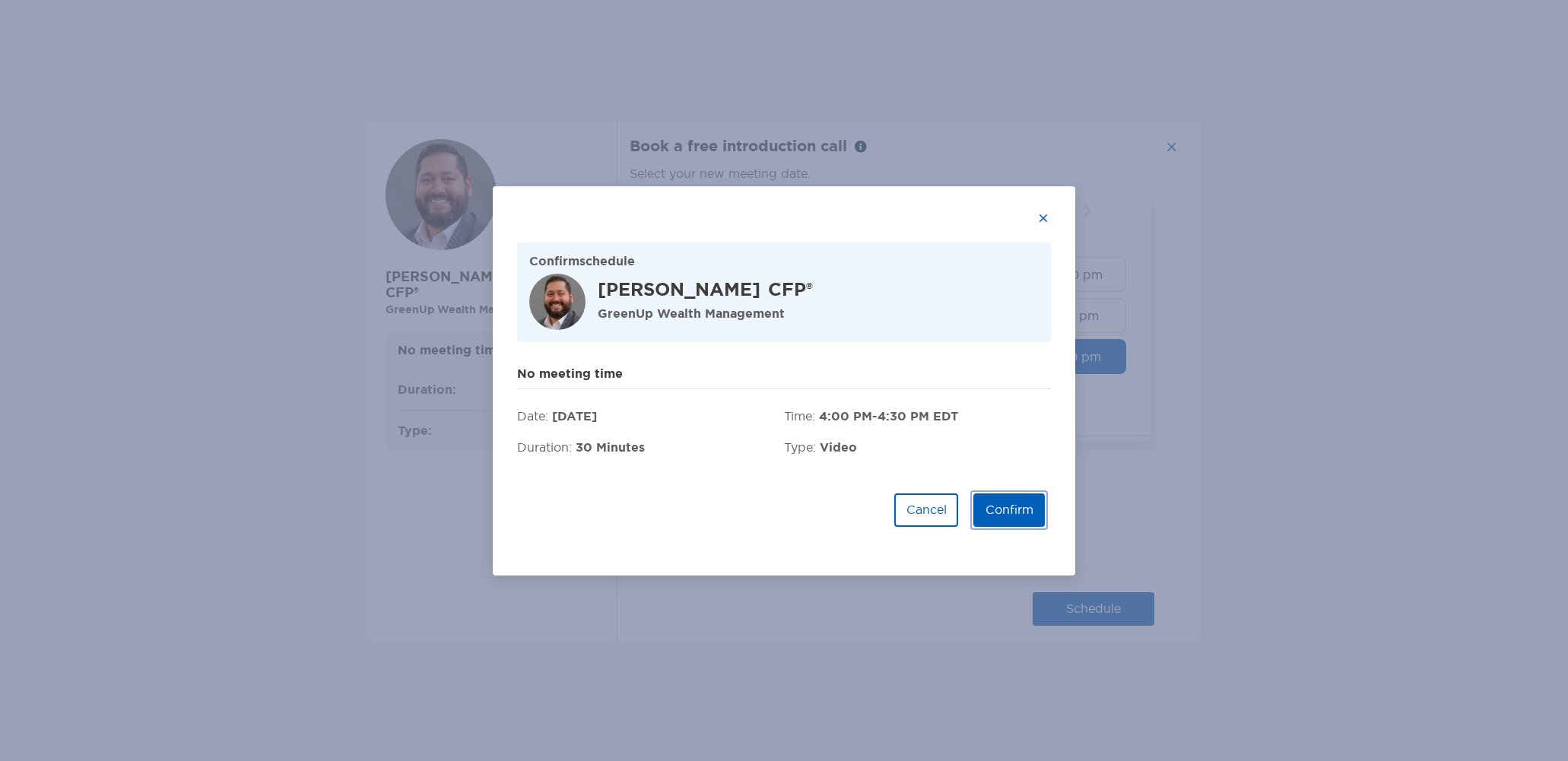
click at [1024, 513] on button "Confirm" at bounding box center [1009, 510] width 72 height 33
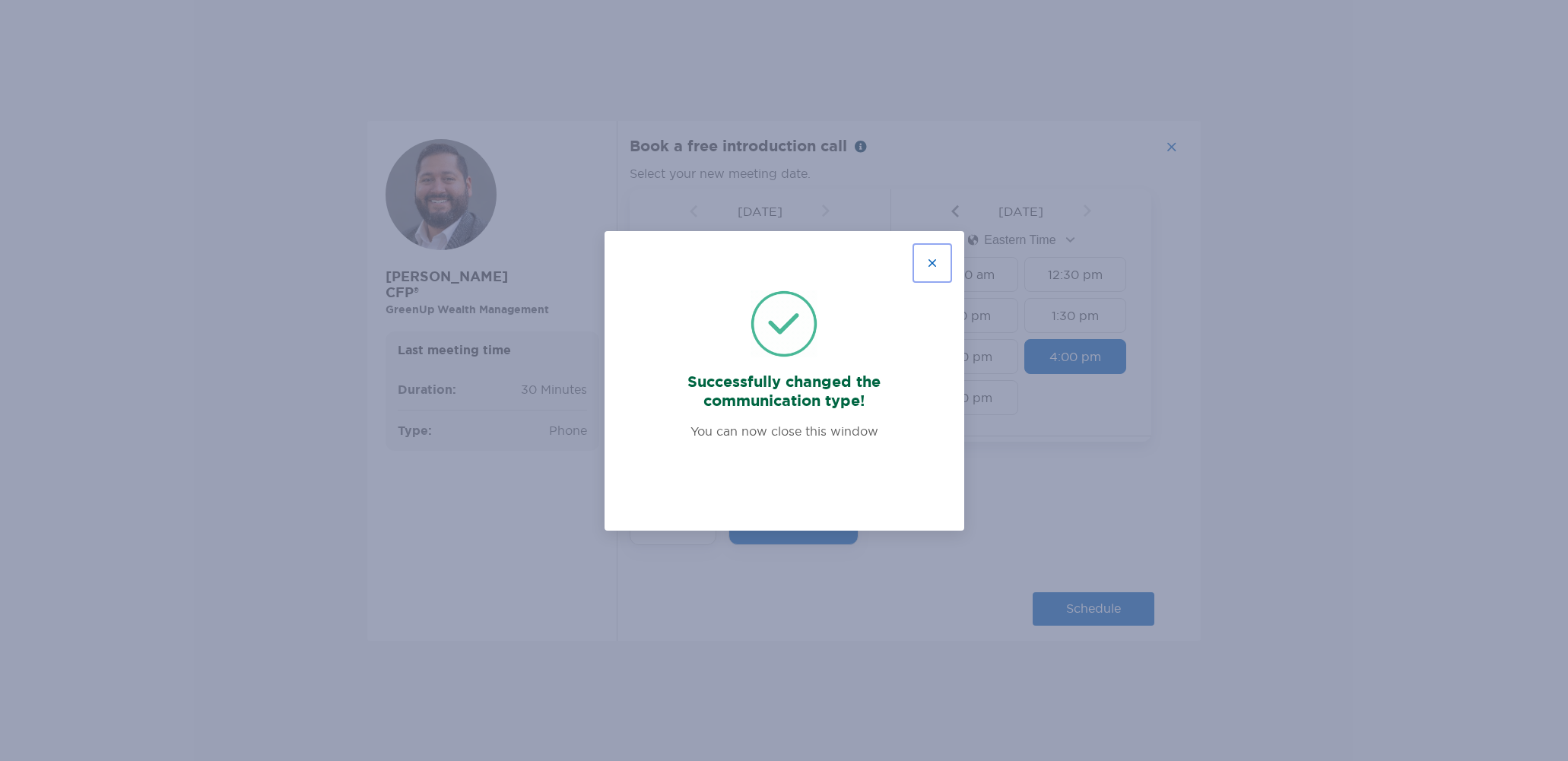
click at [929, 265] on button "button" at bounding box center [932, 262] width 33 height 33
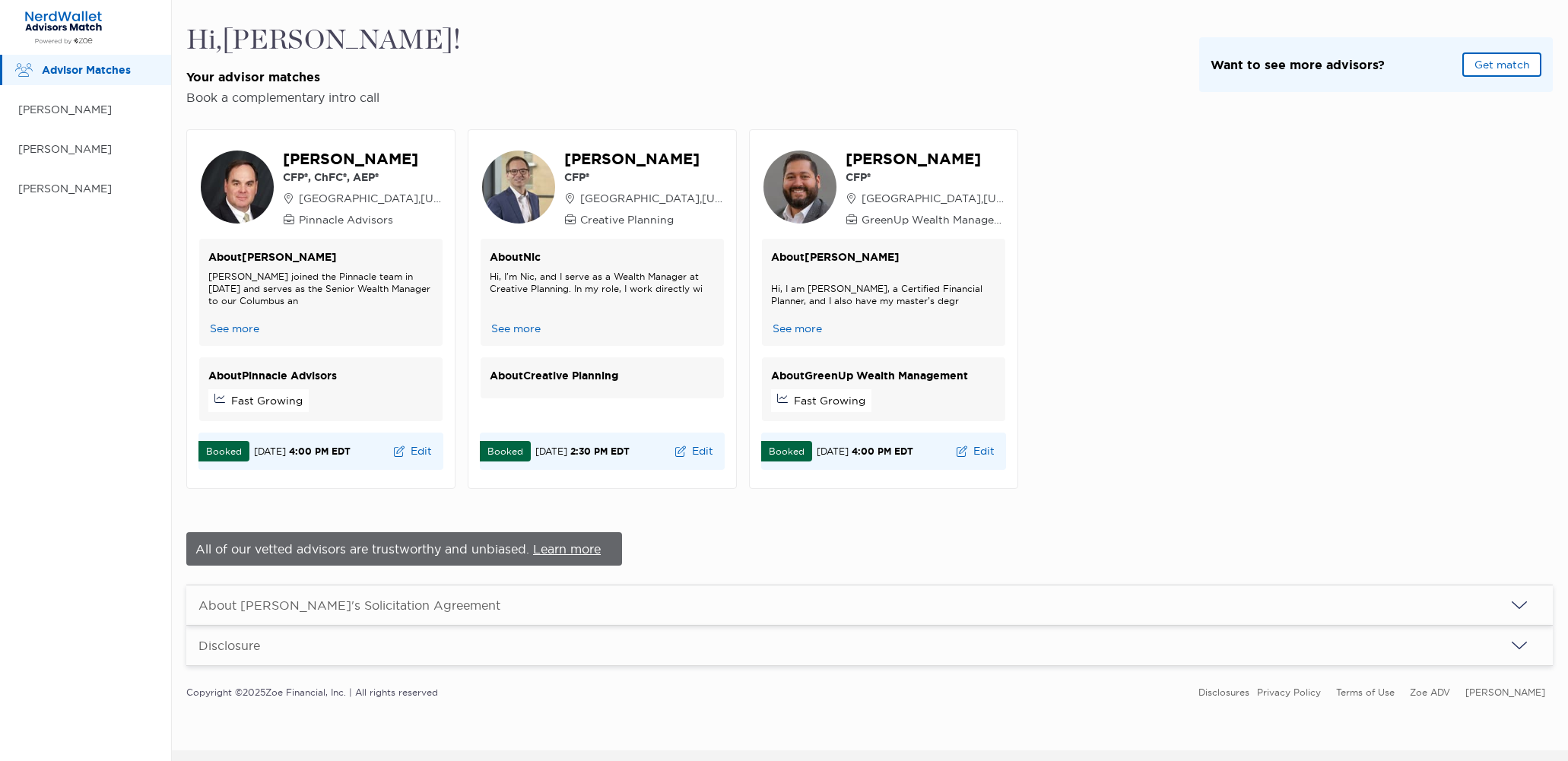
click at [465, 73] on div "Hi, [PERSON_NAME] ! Your advisor matches Book a complementary intro call Want t…" at bounding box center [870, 65] width 1367 height 81
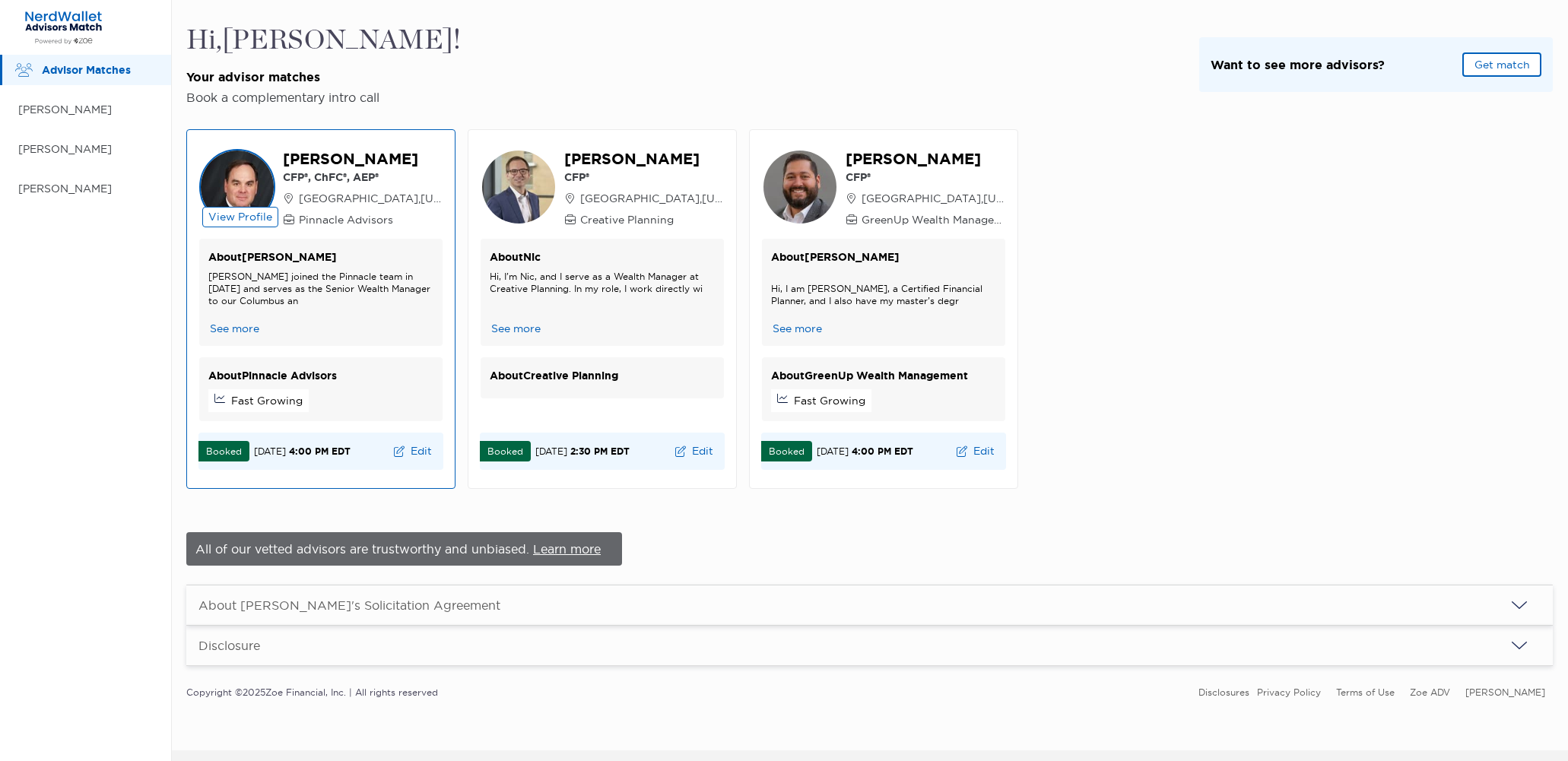
click at [312, 453] on span "4:00 PM EDT" at bounding box center [320, 452] width 62 height 12
drag, startPoint x: 312, startPoint y: 453, endPoint x: 419, endPoint y: 446, distance: 107.2
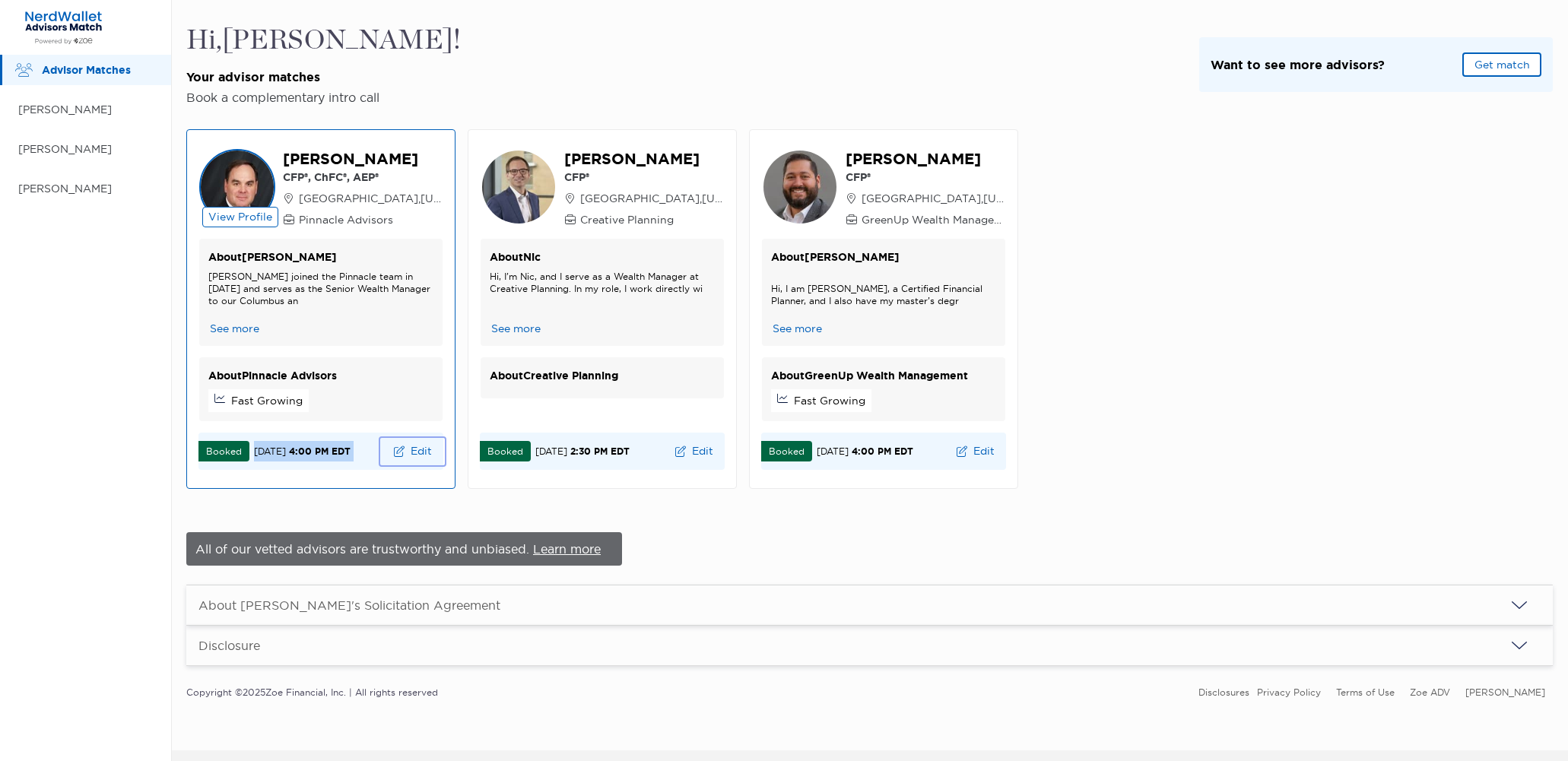
click at [419, 446] on button "Edit" at bounding box center [413, 452] width 62 height 25
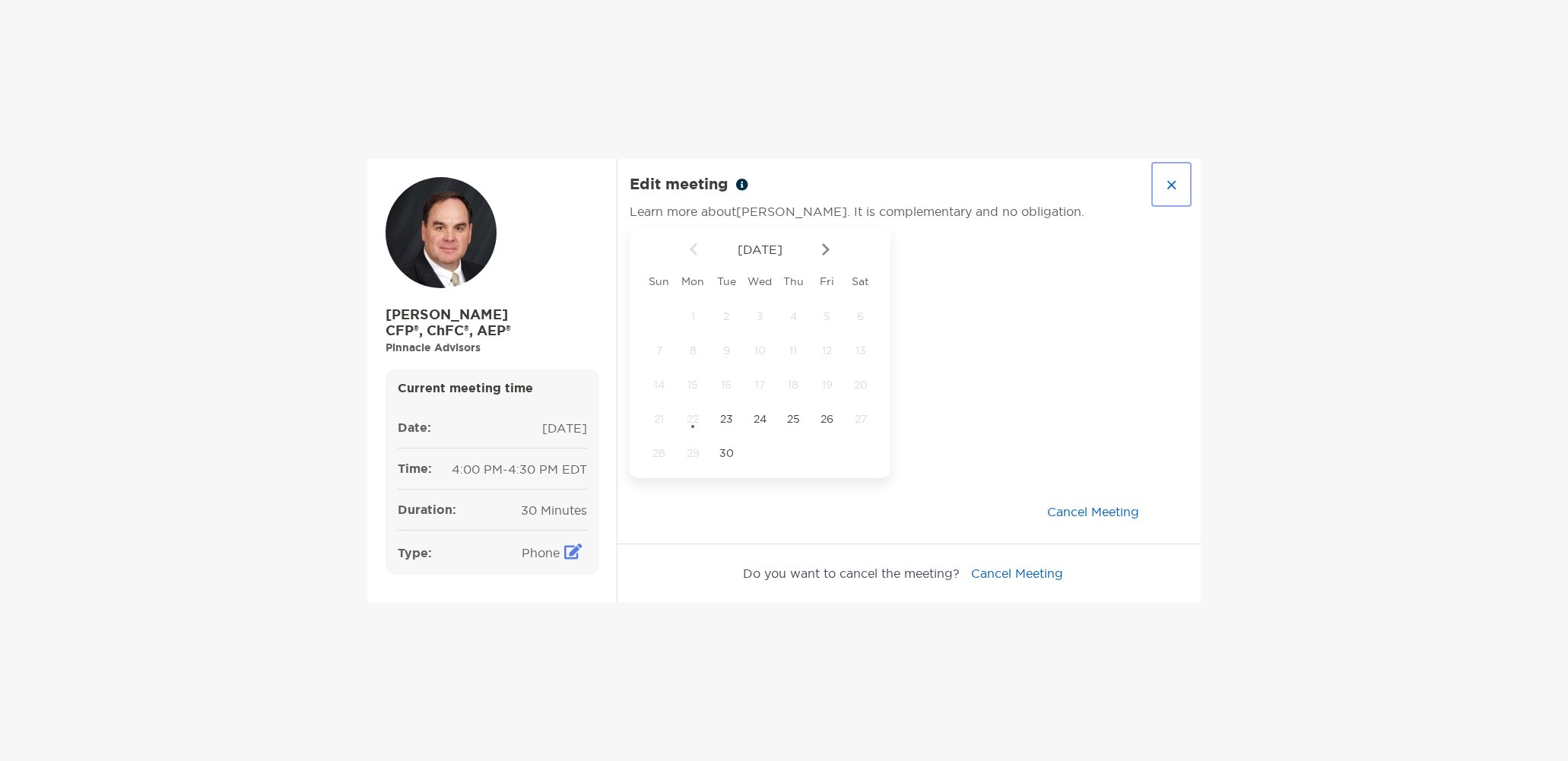
click at [1164, 181] on button "button" at bounding box center [1172, 184] width 34 height 39
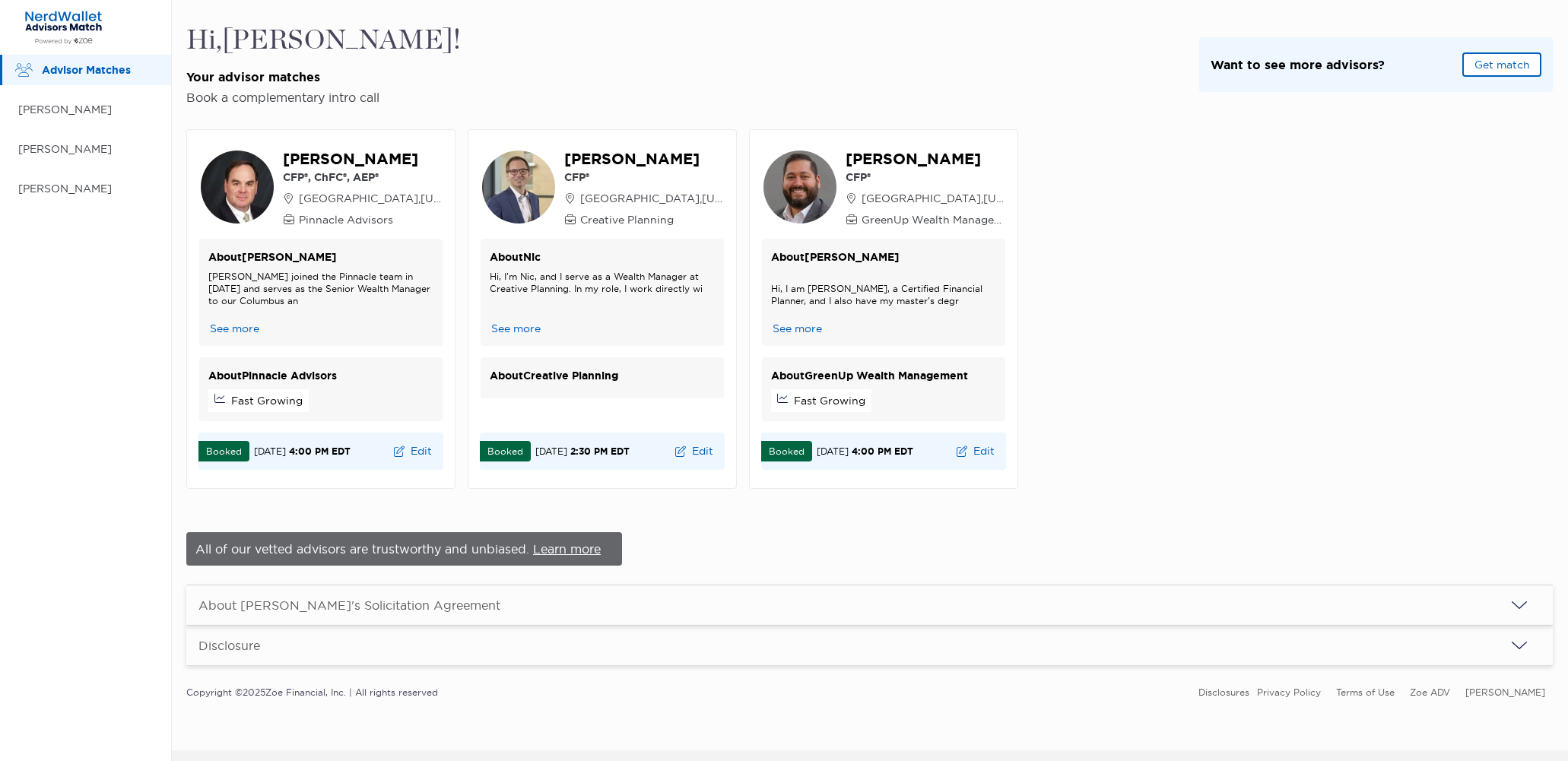
click at [562, 95] on div "Hi, [PERSON_NAME] ! Your advisor matches Book a complementary intro call Want t…" at bounding box center [870, 65] width 1367 height 81
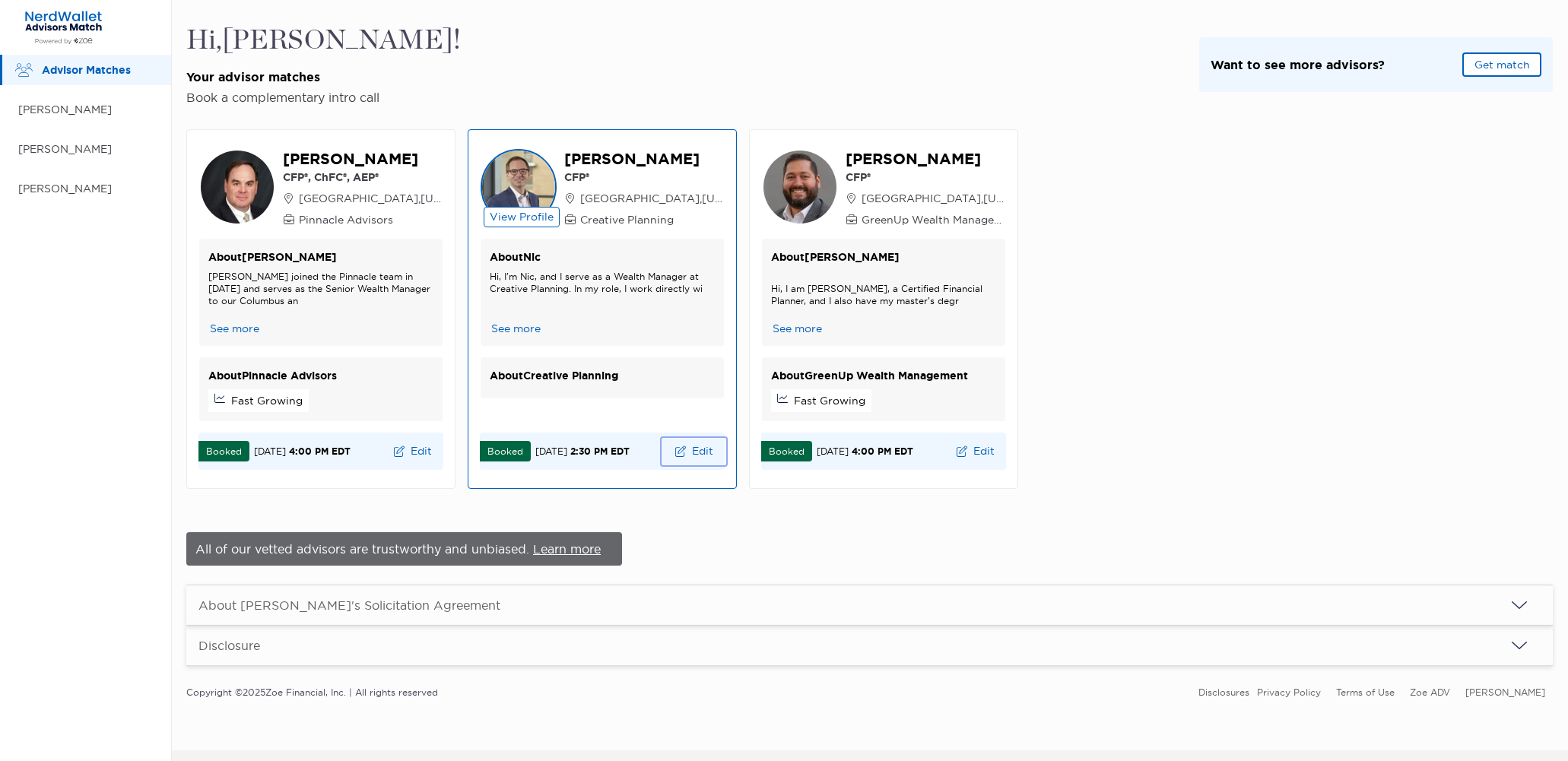
click at [687, 448] on button "Edit" at bounding box center [694, 452] width 62 height 25
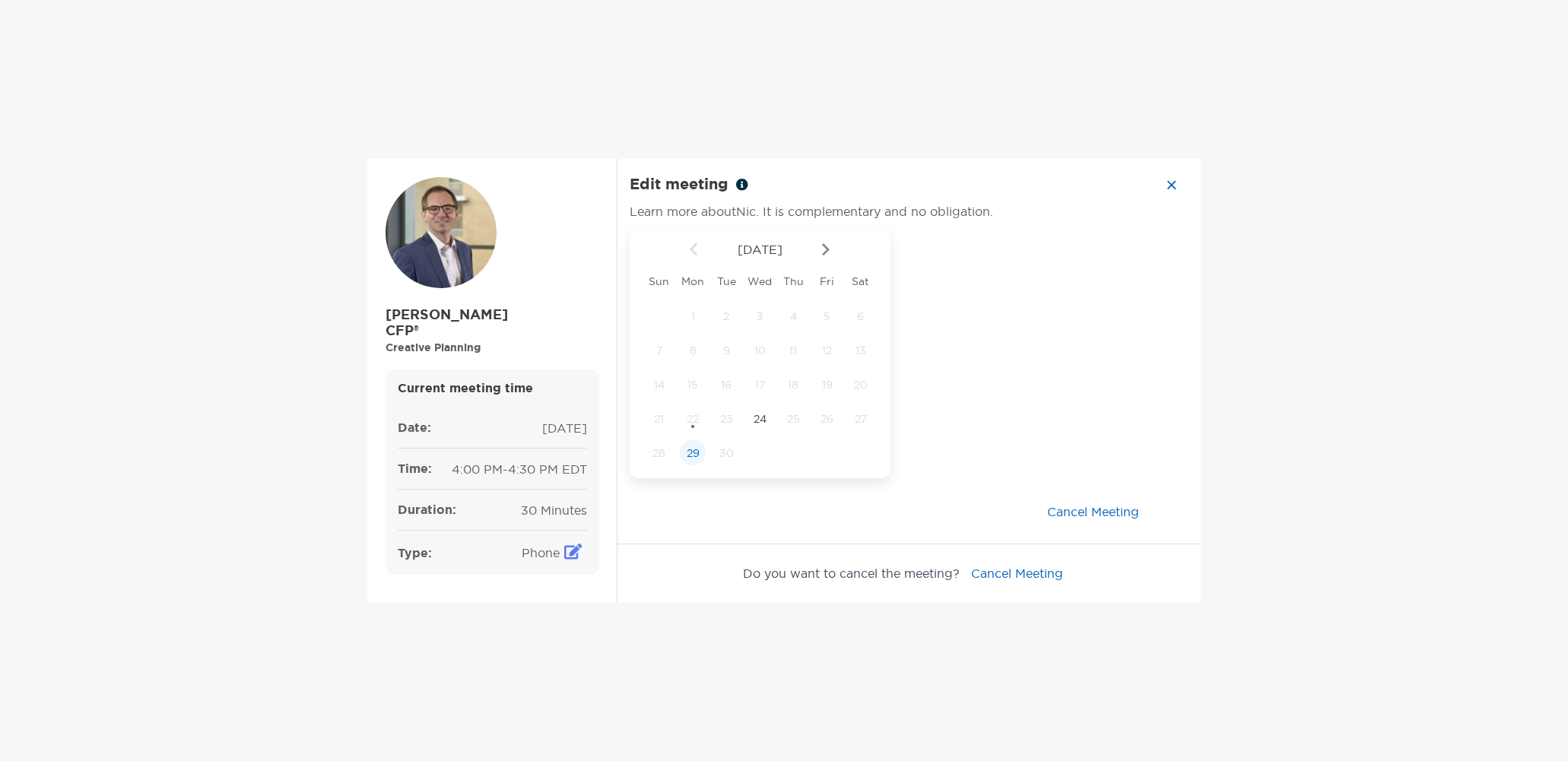
click at [687, 459] on span "29" at bounding box center [693, 453] width 26 height 14
click at [1087, 247] on img at bounding box center [1087, 249] width 8 height 13
click at [973, 295] on div "Eastern Time" at bounding box center [1020, 277] width 133 height 47
click at [961, 327] on div "2:00 pm" at bounding box center [967, 311] width 102 height 35
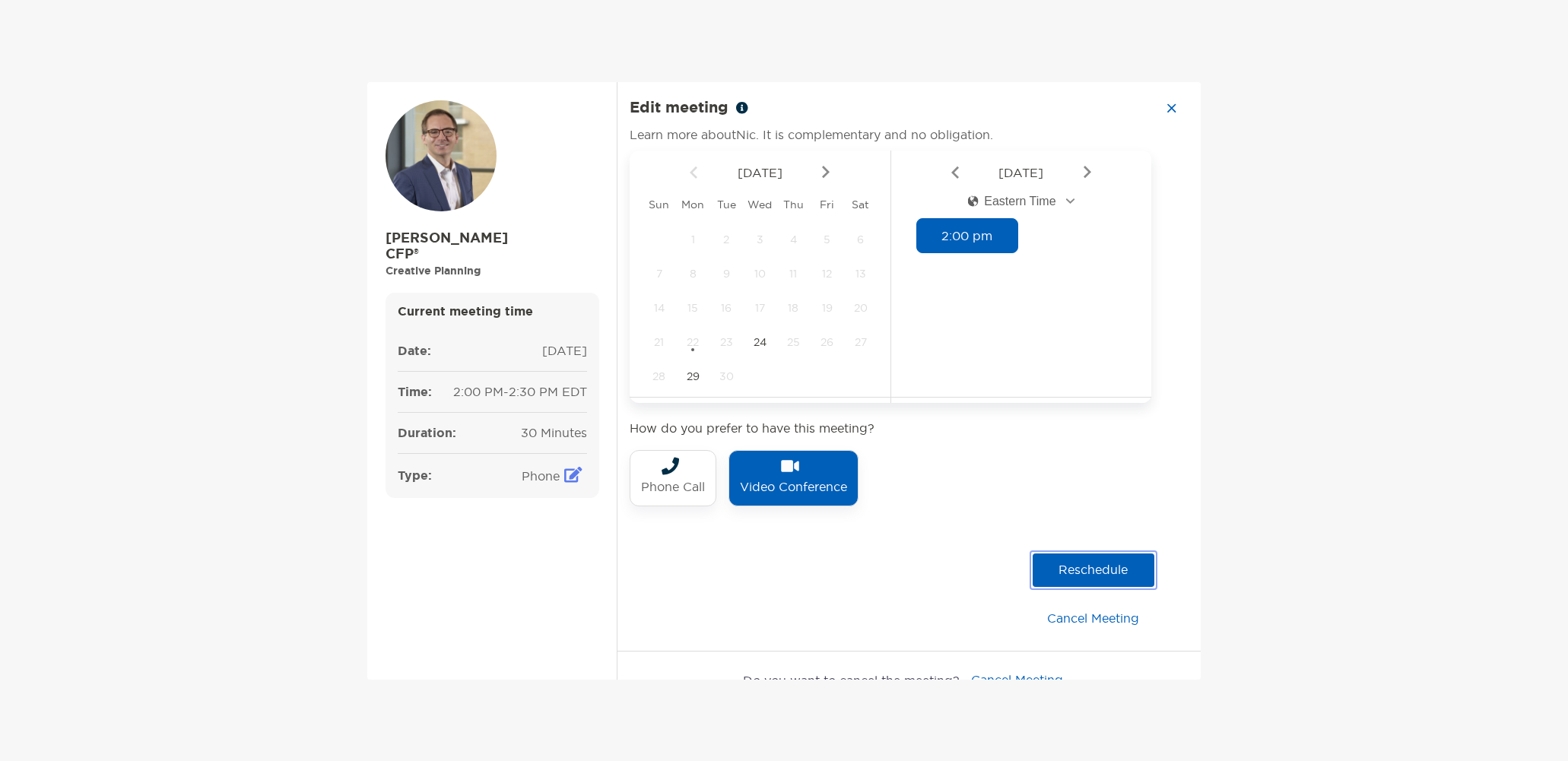
click at [1103, 577] on button "reschedule" at bounding box center [1094, 570] width 122 height 33
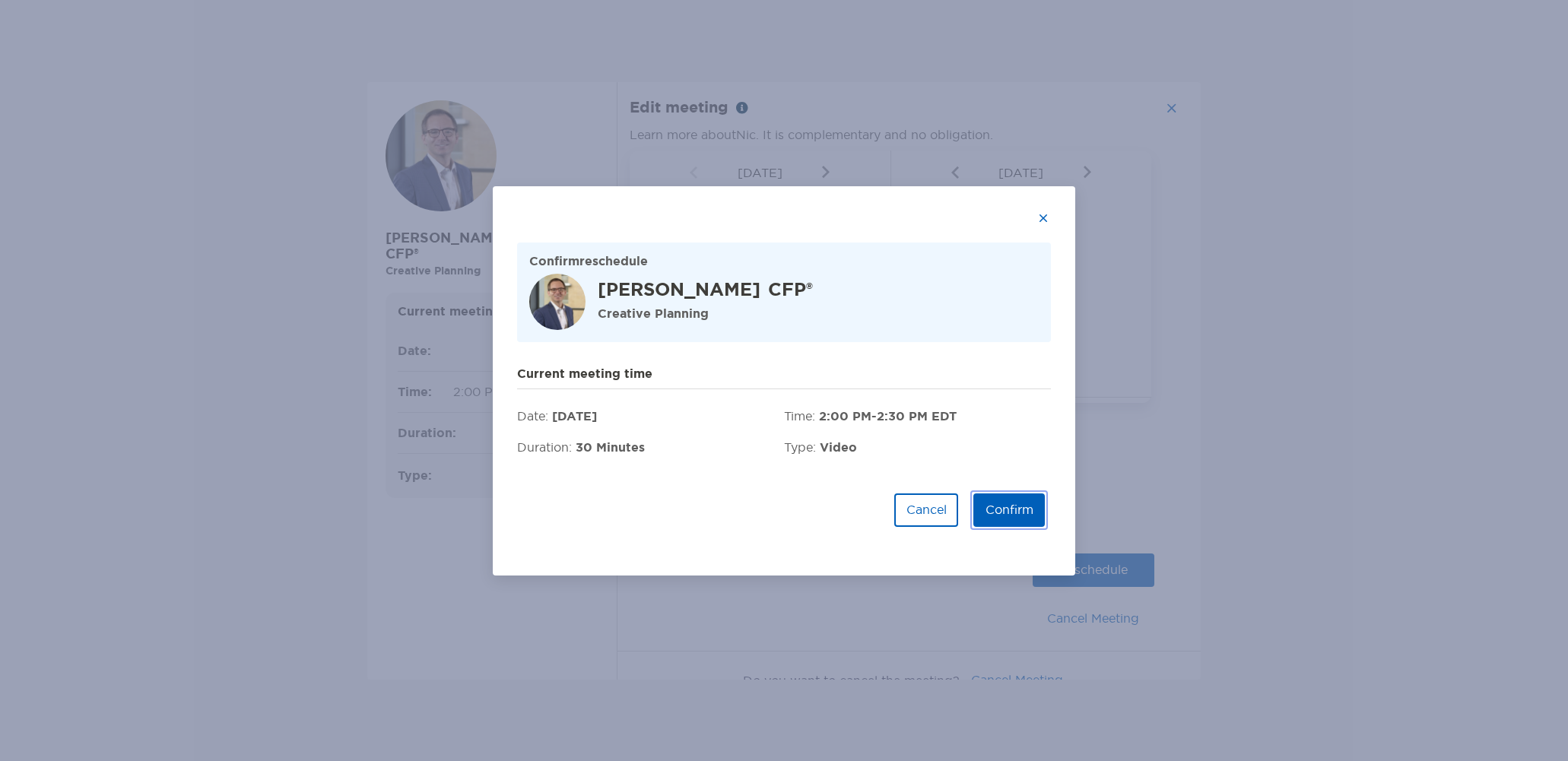
click at [1023, 510] on button "Confirm" at bounding box center [1009, 510] width 72 height 33
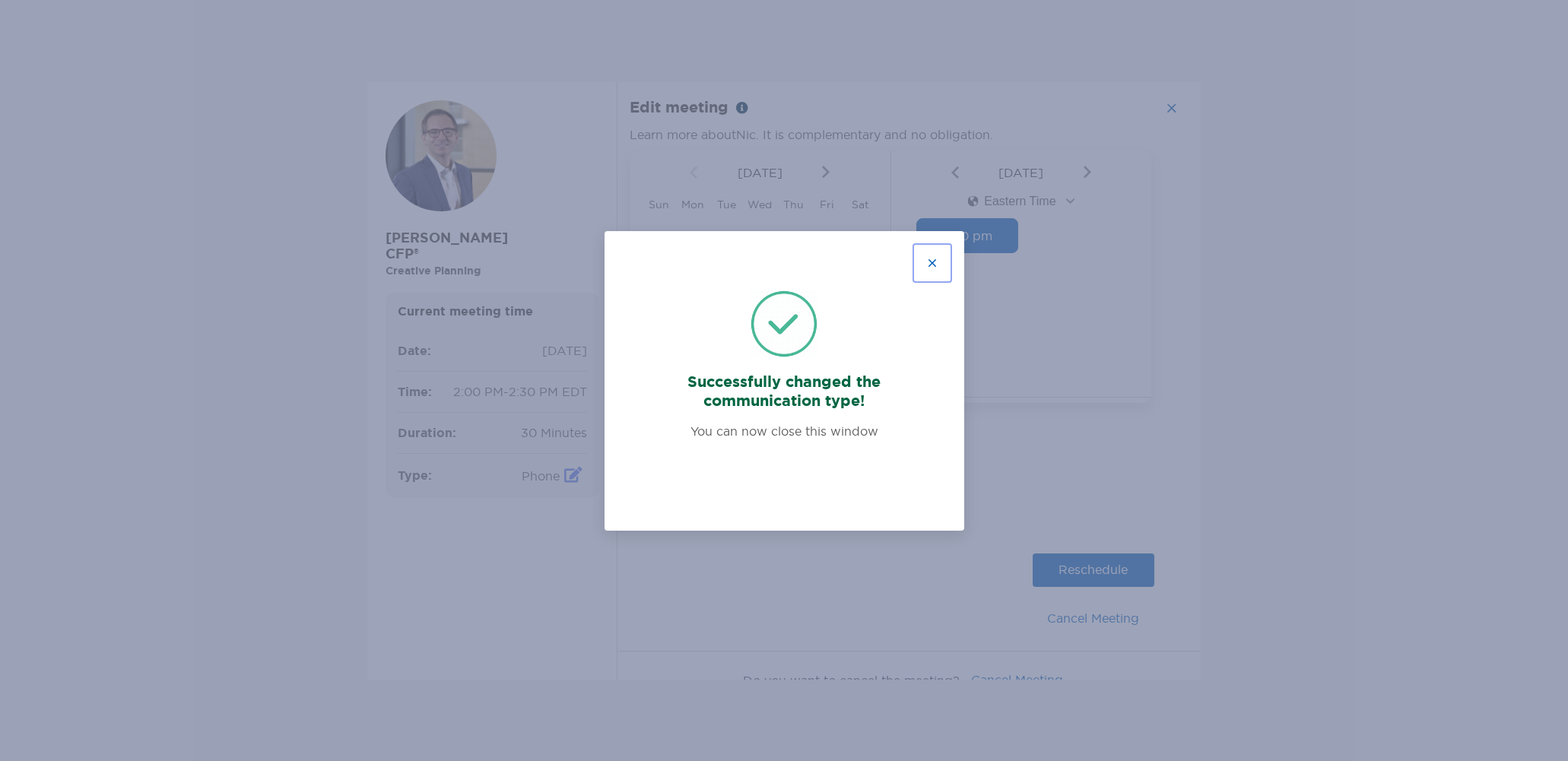
click at [936, 262] on button "button" at bounding box center [932, 262] width 33 height 33
